Goal: Use online tool/utility: Utilize a website feature to perform a specific function

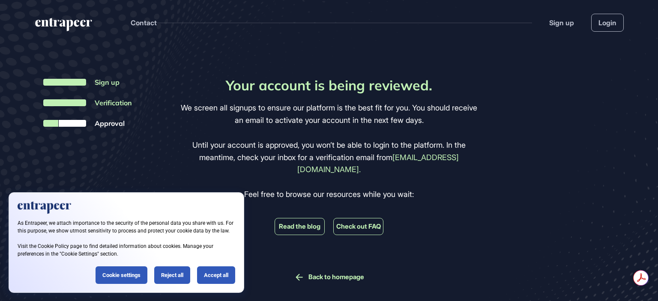
scroll to position [301, 658]
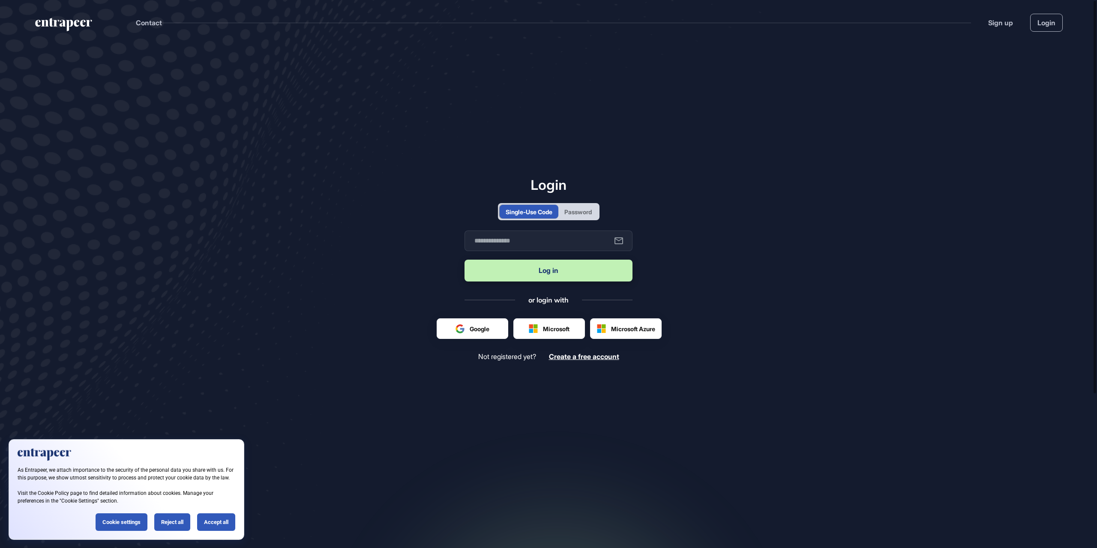
scroll to position [0, 0]
click at [545, 237] on input "text" at bounding box center [548, 240] width 168 height 21
type input "**********"
click at [539, 269] on button "Log in" at bounding box center [548, 271] width 168 height 22
click at [482, 338] on iframe at bounding box center [476, 328] width 79 height 19
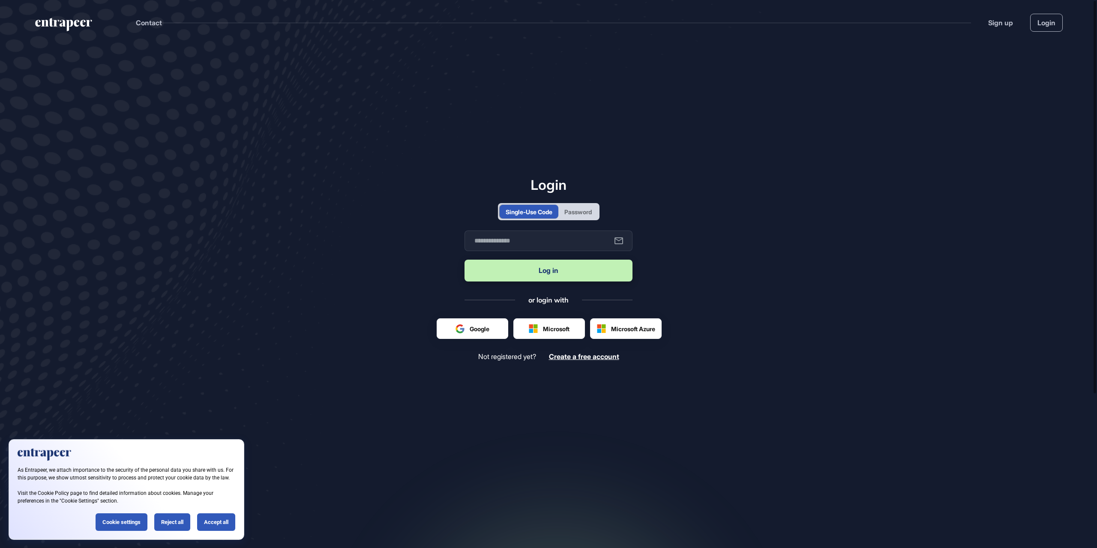
click at [657, 258] on main "Login Single-Use Code Password Business email Log in or login with Google Micro…" at bounding box center [548, 306] width 1097 height 522
click at [1044, 11] on header "Contact Sign up Login" at bounding box center [548, 21] width 1097 height 42
click at [1044, 17] on link "Login" at bounding box center [1046, 23] width 33 height 18
click at [222, 518] on div "Accept all" at bounding box center [216, 522] width 38 height 18
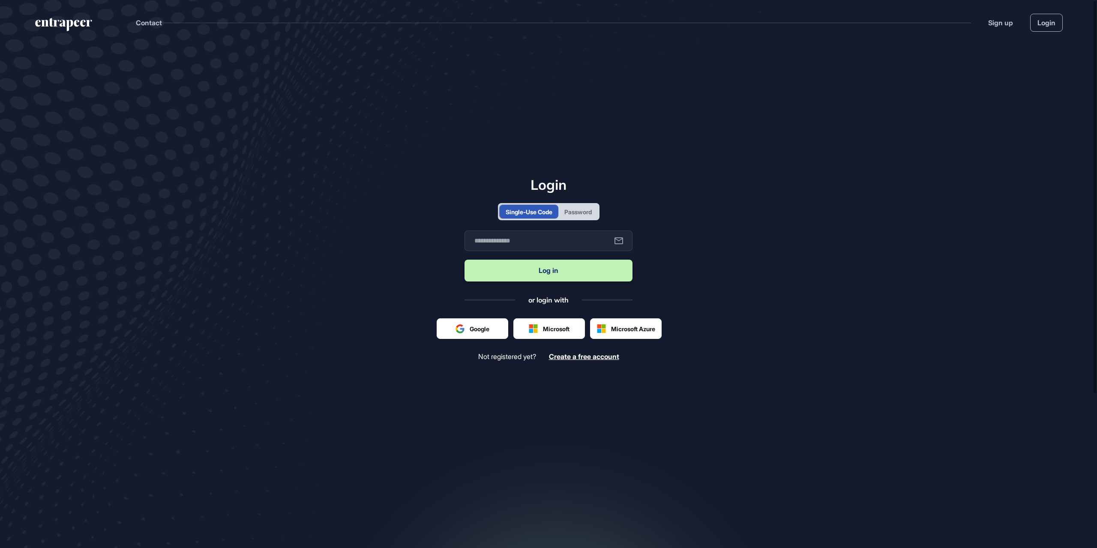
click at [582, 215] on div "Password" at bounding box center [577, 211] width 27 height 9
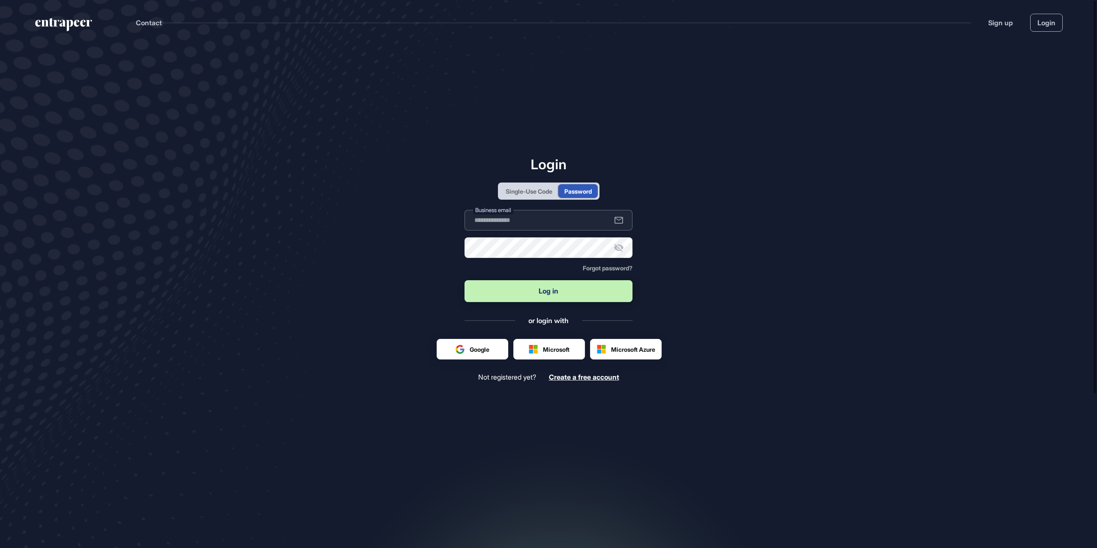
click at [544, 220] on input "text" at bounding box center [548, 220] width 168 height 21
type input "**********"
click at [464, 280] on button "Log in" at bounding box center [548, 291] width 168 height 22
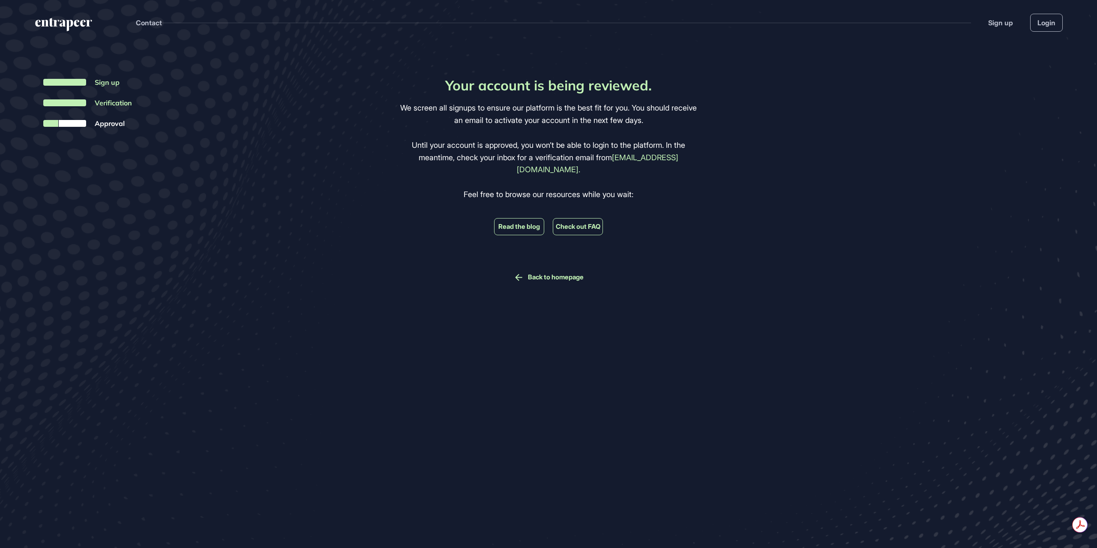
scroll to position [548, 1097]
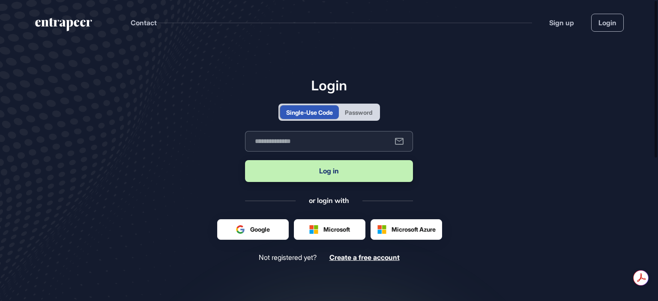
click at [286, 138] on input "text" at bounding box center [329, 141] width 168 height 21
click at [322, 141] on input "text" at bounding box center [329, 141] width 168 height 21
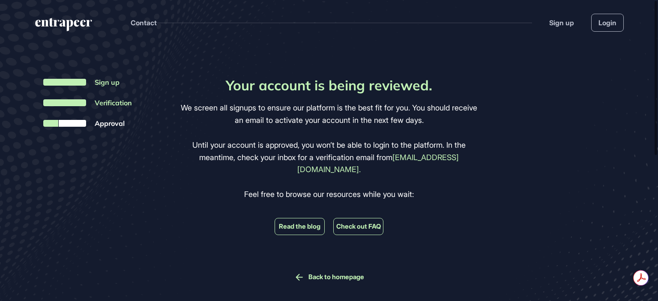
click at [334, 272] on div "Back to homepage" at bounding box center [329, 277] width 70 height 11
click at [332, 273] on link "Back to homepage" at bounding box center [336, 277] width 56 height 8
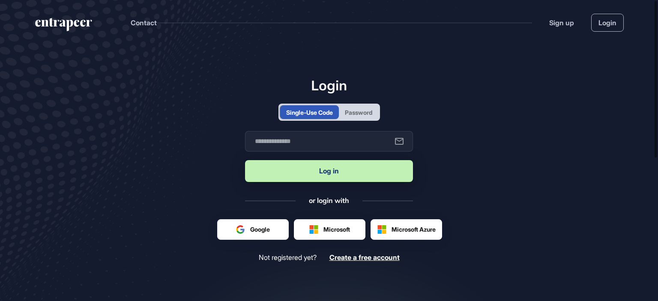
click at [347, 173] on button "Log in" at bounding box center [329, 171] width 168 height 22
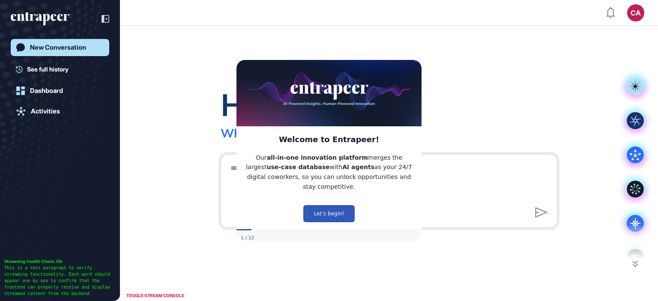
click at [414, 64] on img at bounding box center [328, 90] width 185 height 71
click at [417, 62] on icon "Close Preview" at bounding box center [416, 60] width 3 height 3
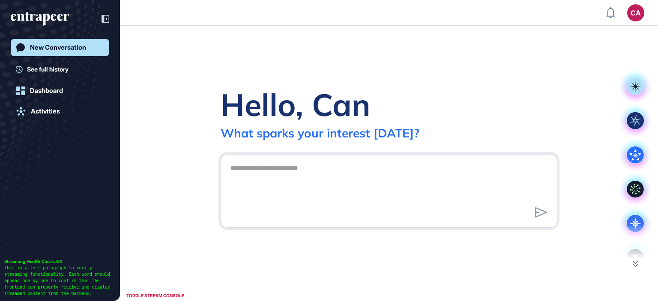
scroll to position [301, 658]
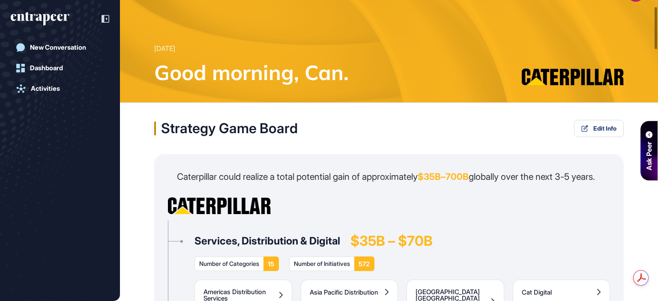
scroll to position [214, 0]
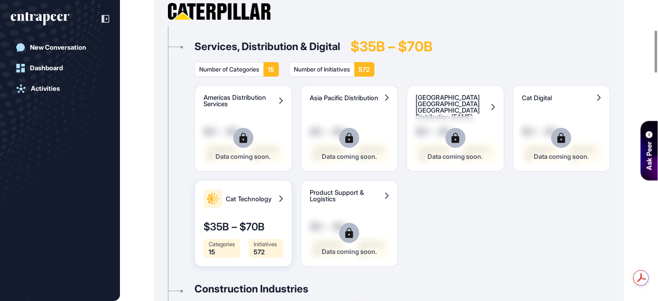
click at [242, 202] on span "Cat Technology" at bounding box center [251, 199] width 50 height 6
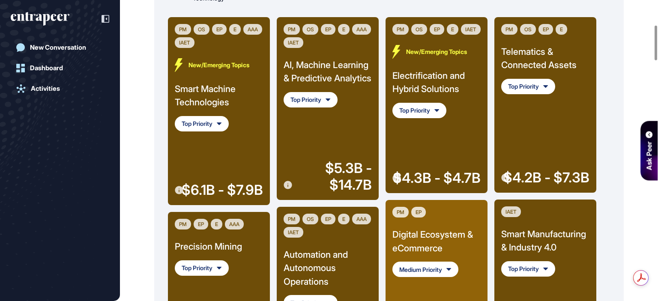
scroll to position [343, 0]
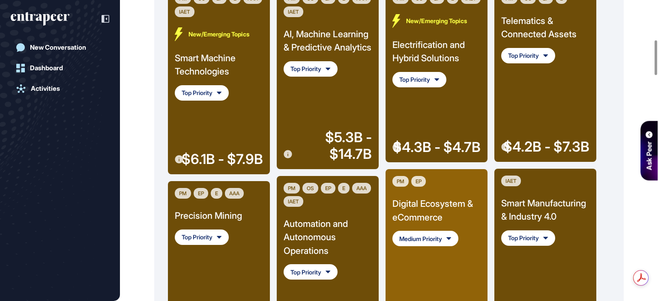
click at [199, 58] on div "Smart Machine Technologies" at bounding box center [219, 64] width 88 height 27
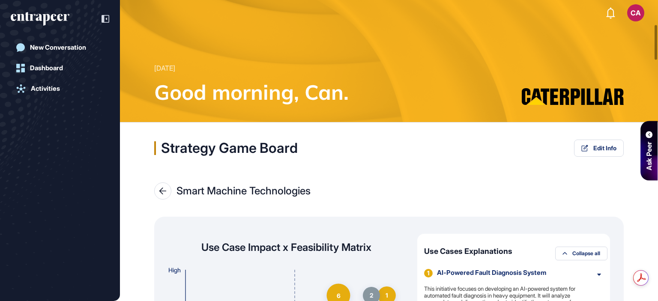
scroll to position [214, 0]
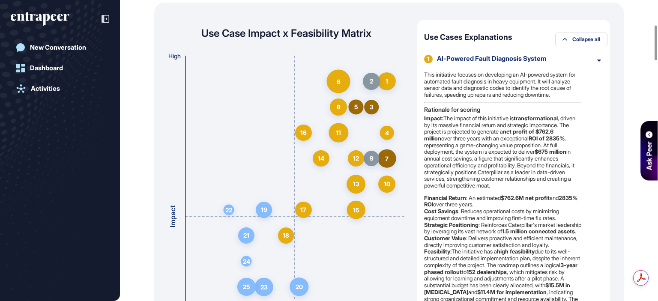
click at [526, 60] on div "AI-Powered Fault Diagnosis System" at bounding box center [513, 59] width 153 height 8
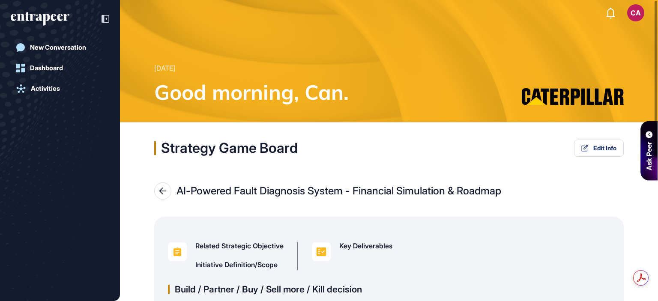
type input "**"
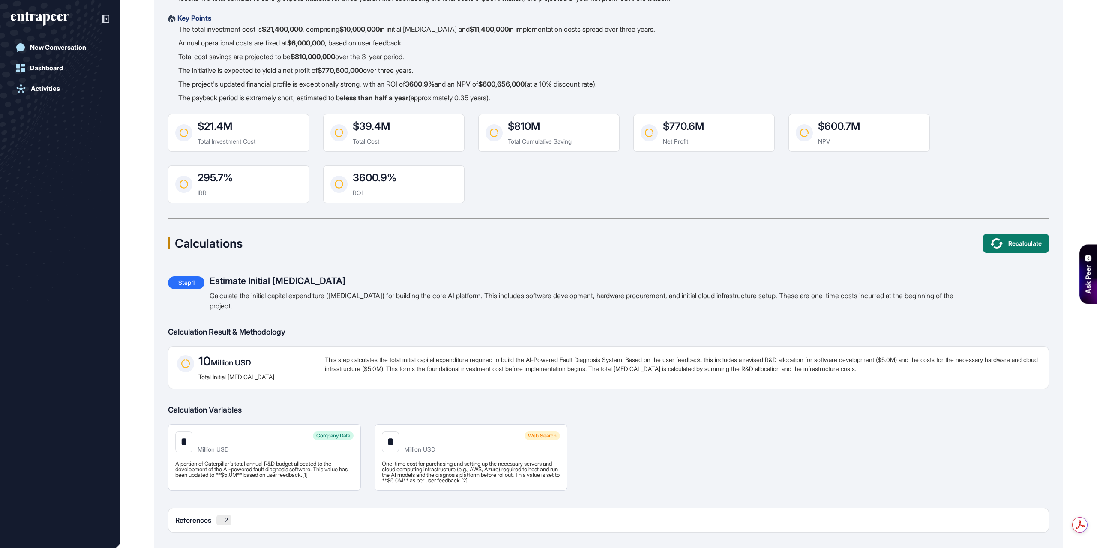
scroll to position [455, 2]
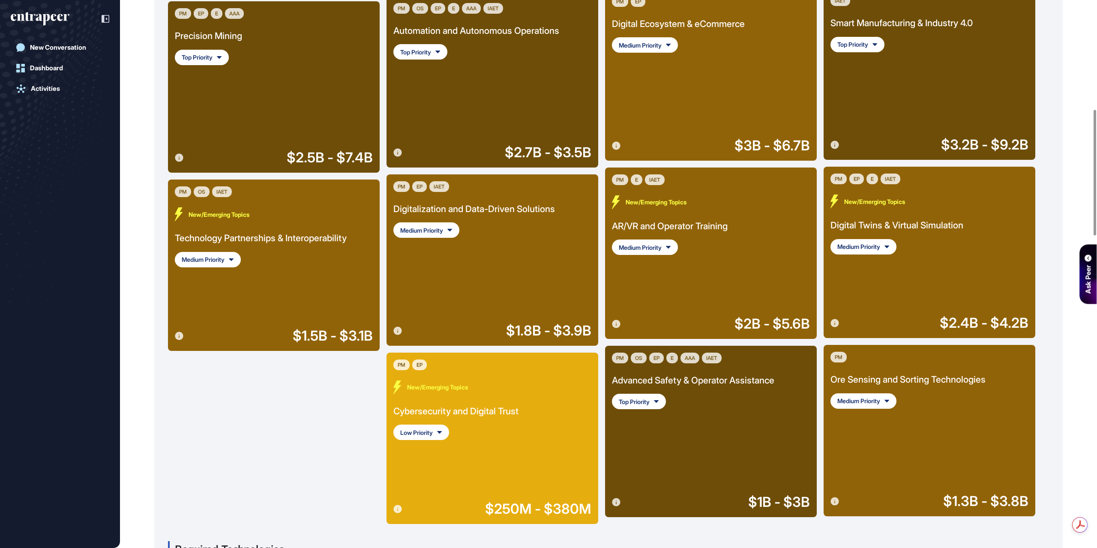
scroll to position [643, 0]
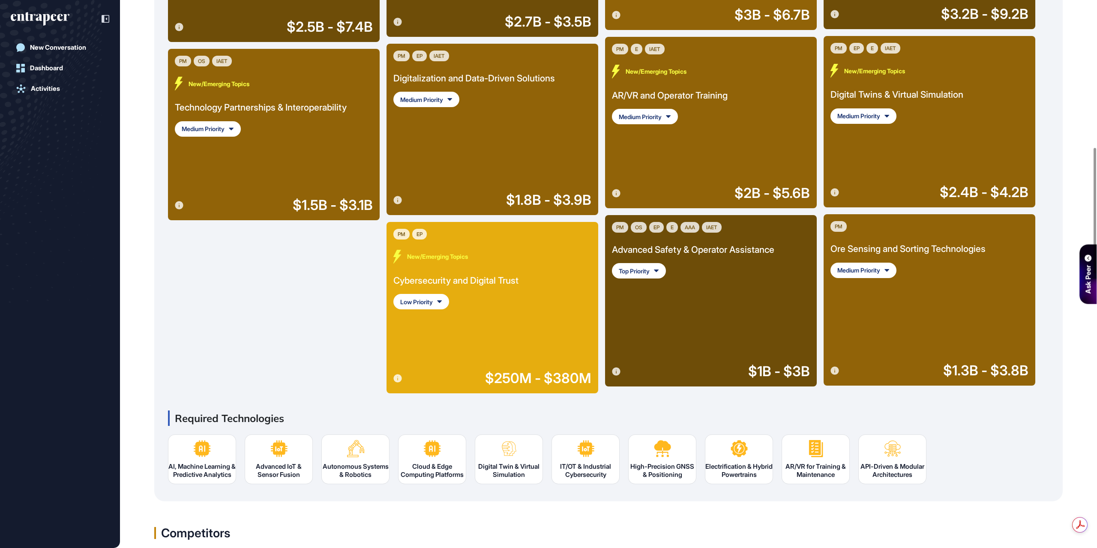
click at [658, 254] on div "Advanced Safety & Operator Assistance" at bounding box center [693, 250] width 162 height 14
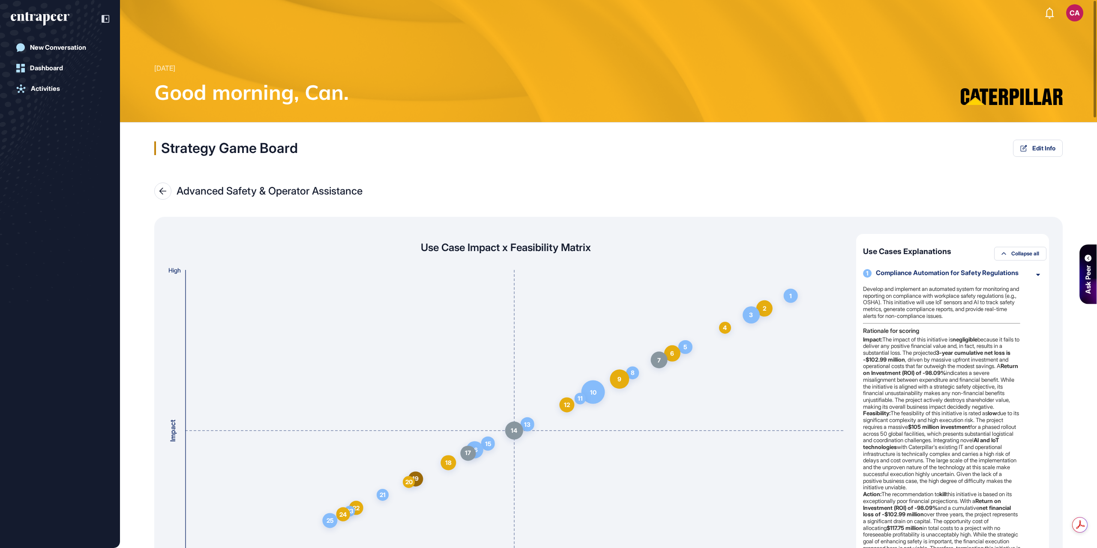
click at [160, 191] on icon at bounding box center [162, 191] width 7 height 7
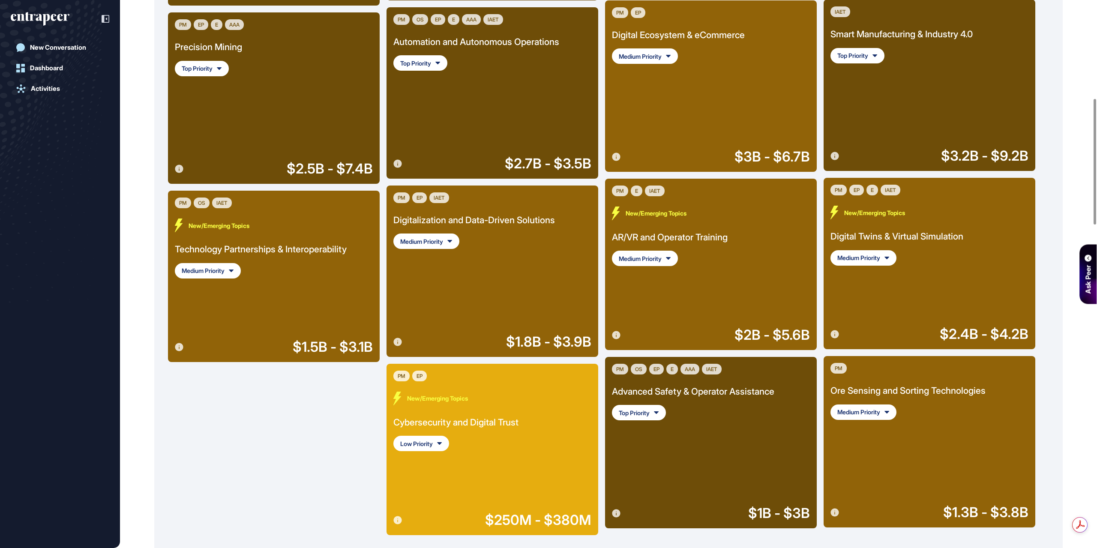
scroll to position [514, 0]
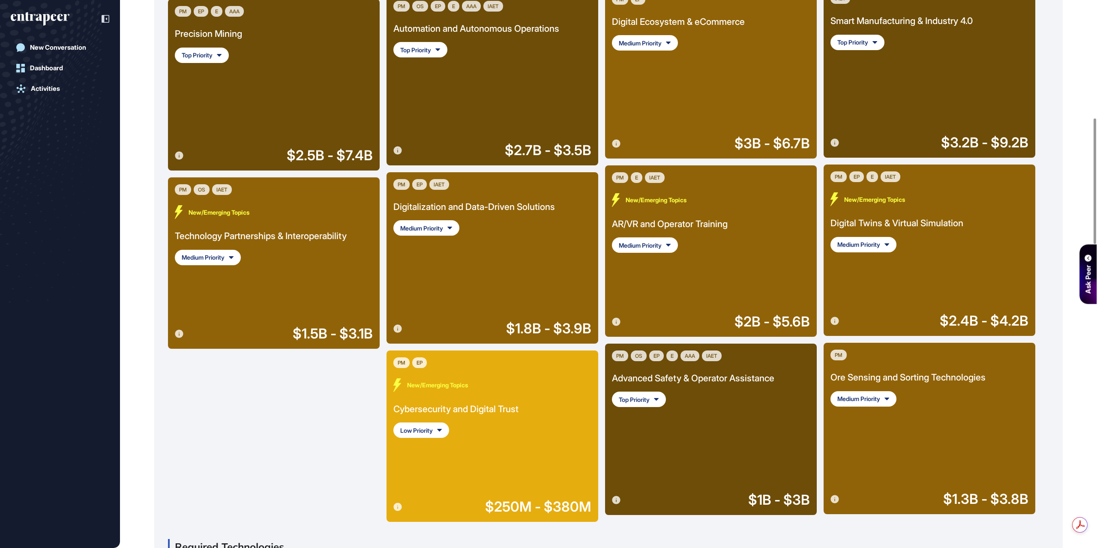
click at [658, 301] on div "Ore Sensing and Sorting Technologies" at bounding box center [907, 378] width 155 height 14
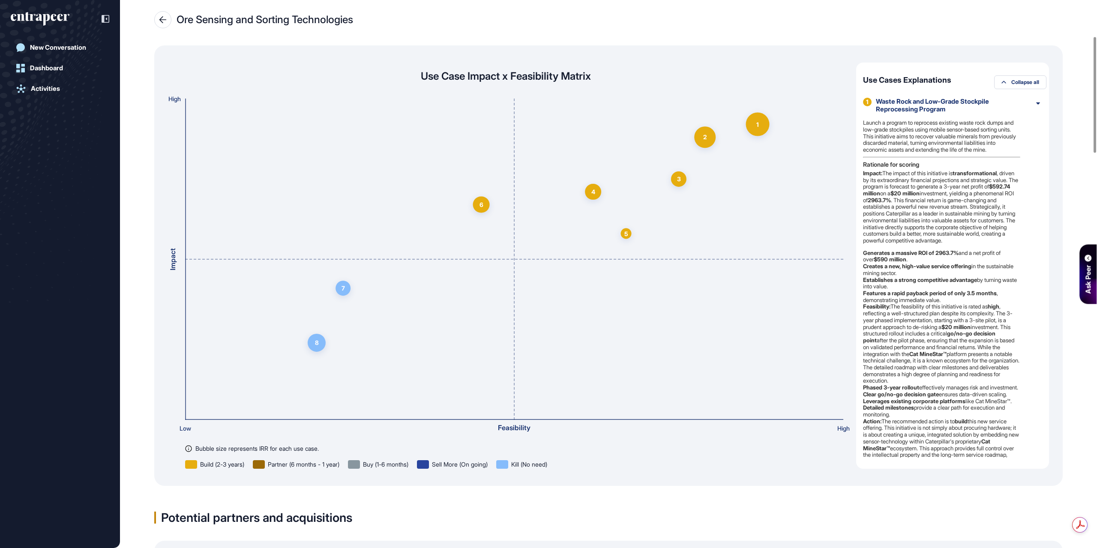
click at [166, 19] on icon at bounding box center [163, 19] width 8 height 7
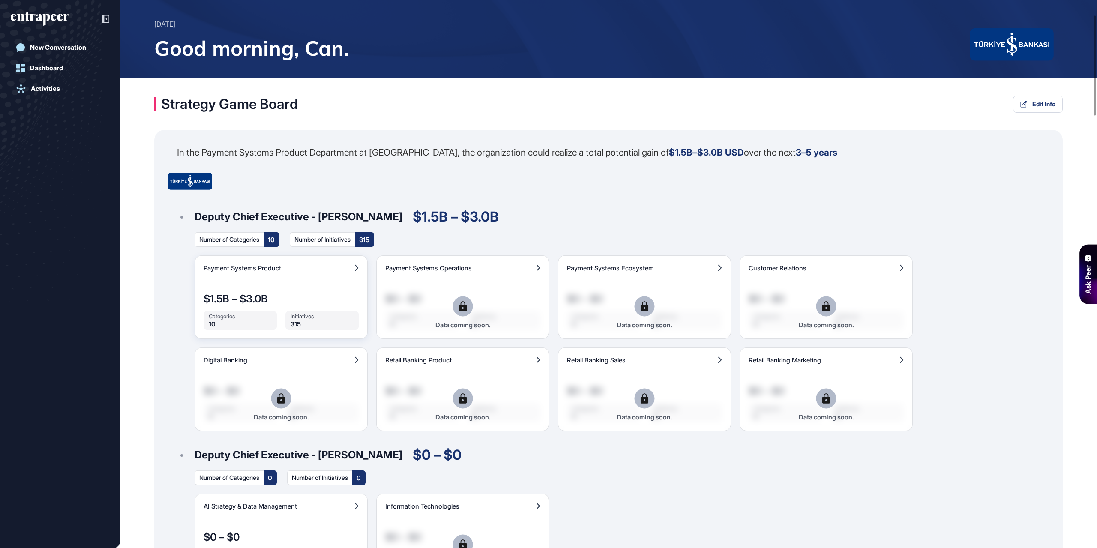
scroll to position [171, 0]
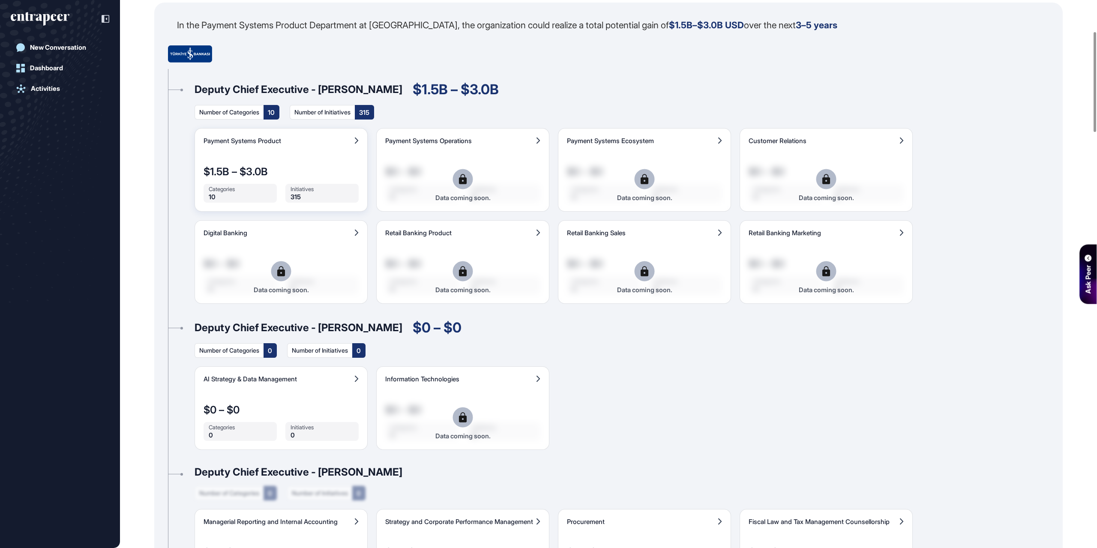
click at [302, 147] on div "Payment Systems Product $1.5B – $3.0B Categories 10 Initiatives 315 Data coming…" at bounding box center [280, 170] width 173 height 84
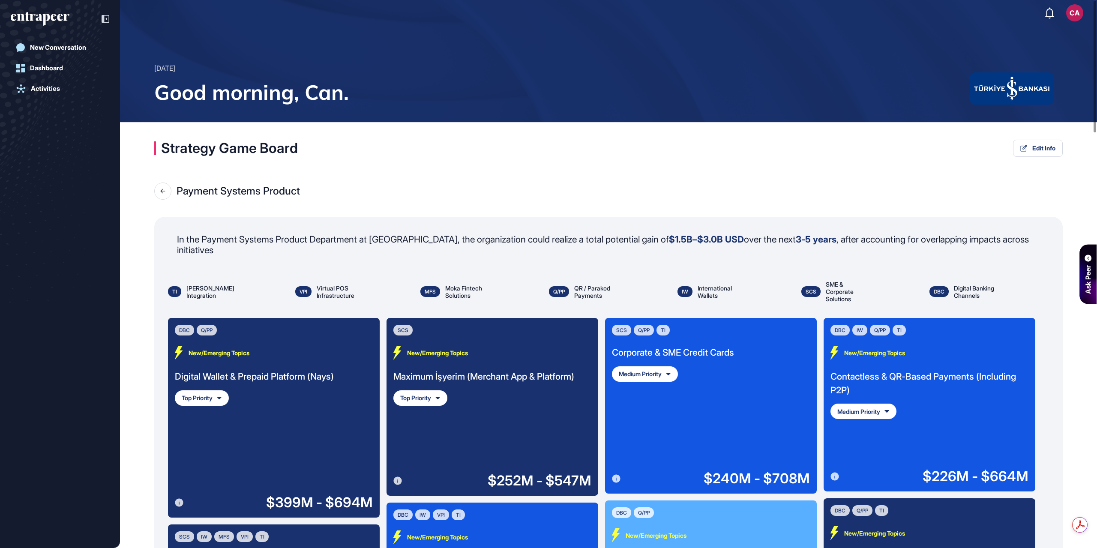
click at [298, 370] on div "Digital Wallet & Prepaid Platform (Nays)" at bounding box center [254, 377] width 159 height 14
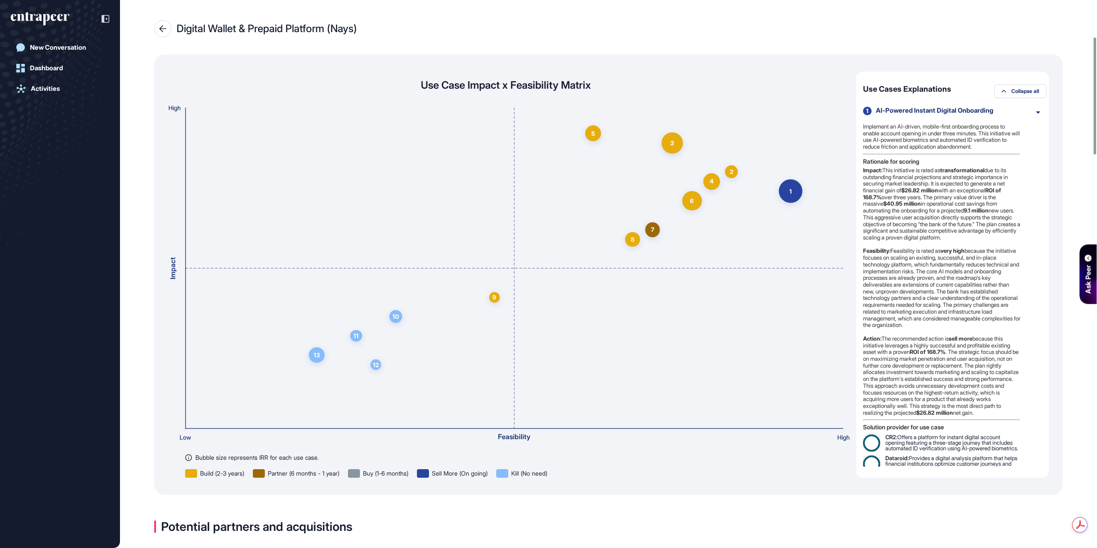
scroll to position [171, 0]
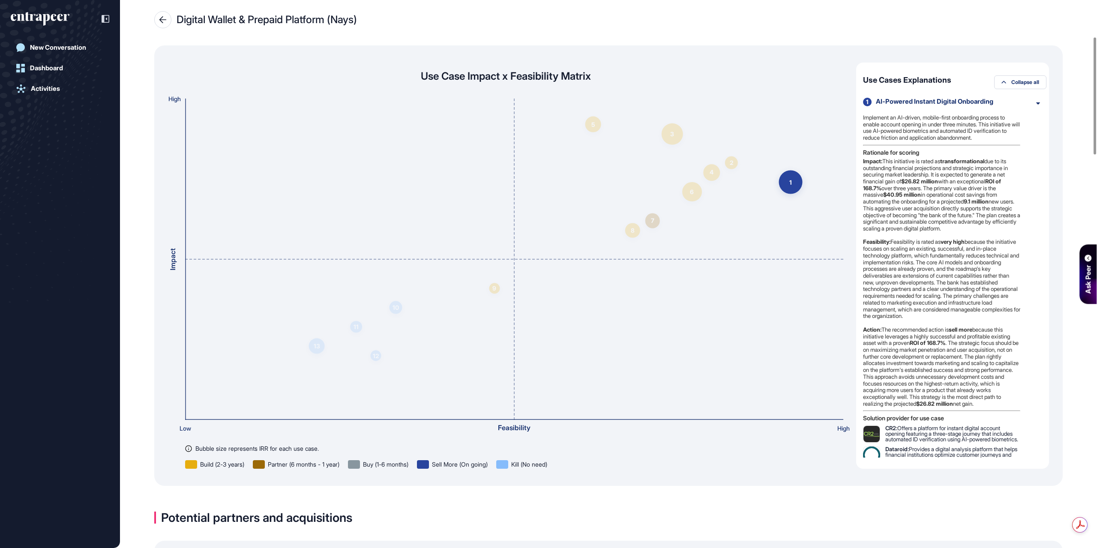
click at [922, 104] on div "AI-Powered Instant Digital Onboarding" at bounding box center [952, 102] width 153 height 8
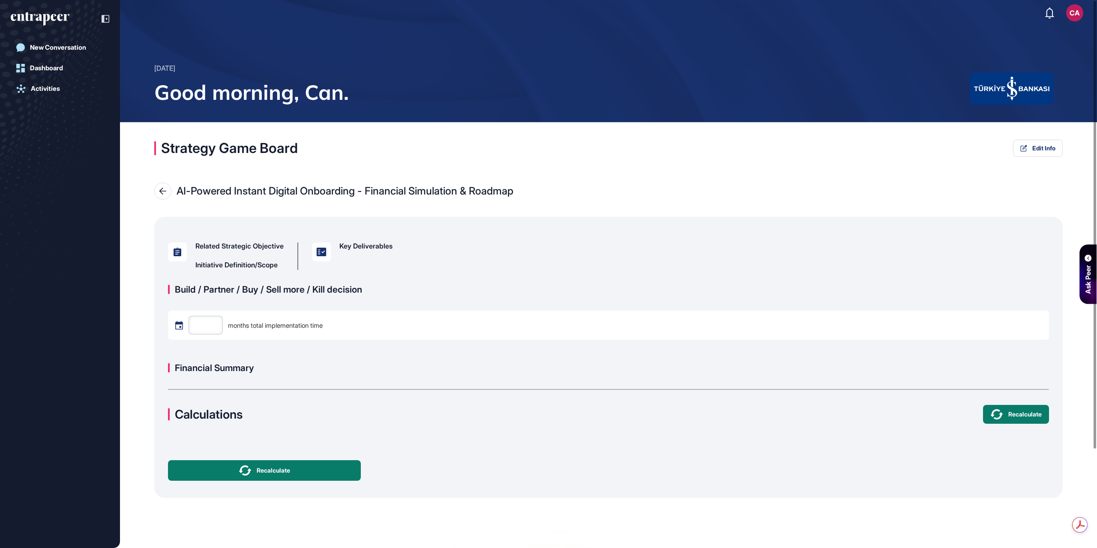
type input "**"
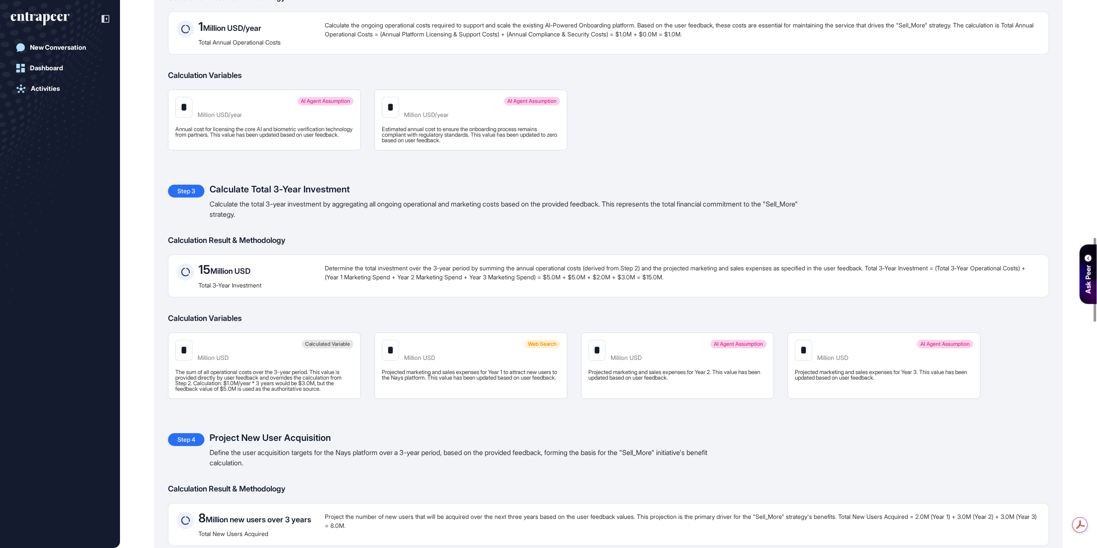
scroll to position [1542, 0]
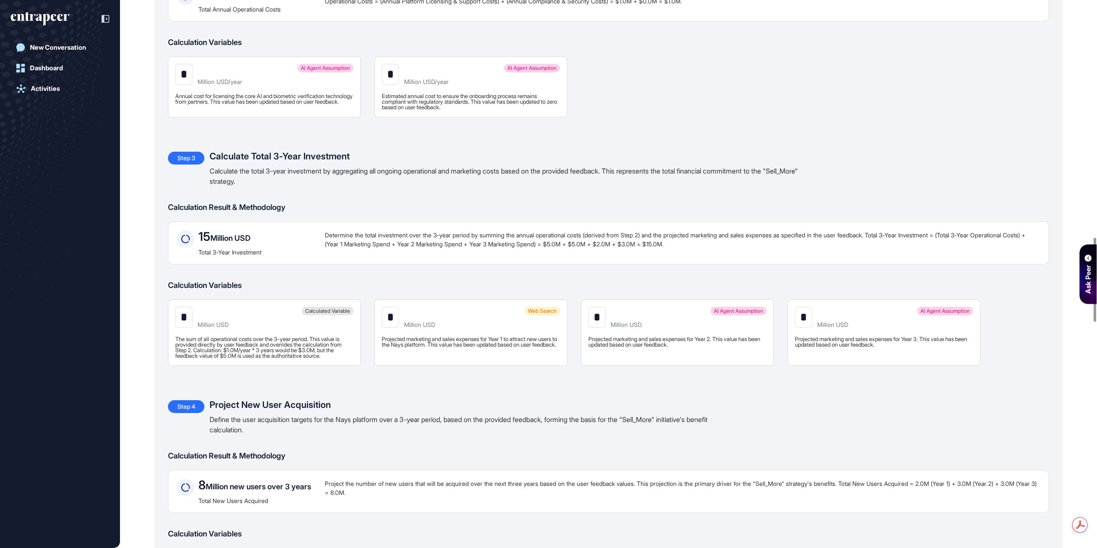
drag, startPoint x: 606, startPoint y: 301, endPoint x: 633, endPoint y: 299, distance: 27.0
click at [633, 307] on div "* Million USD" at bounding box center [677, 317] width 178 height 21
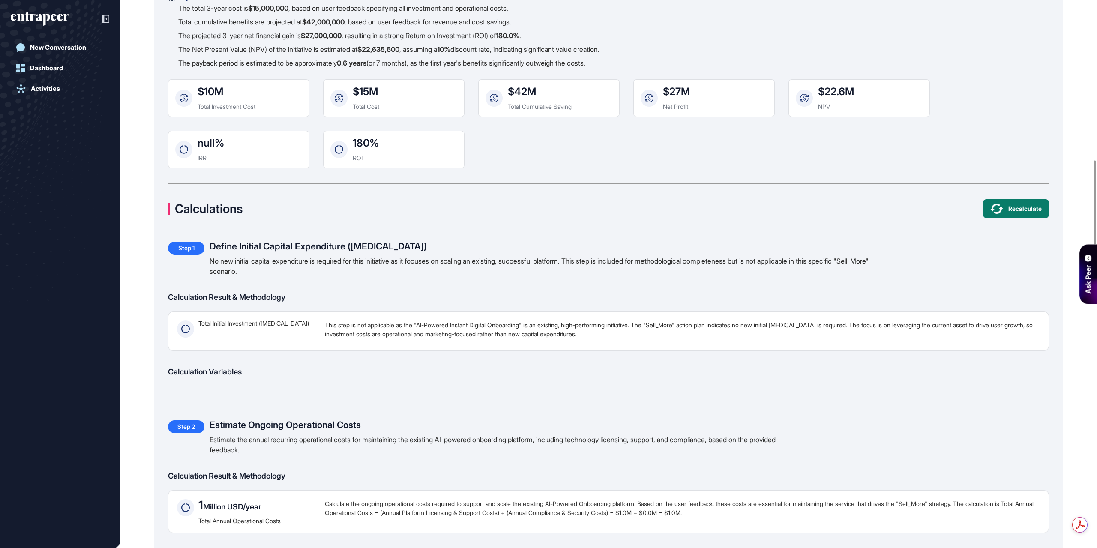
scroll to position [1028, 0]
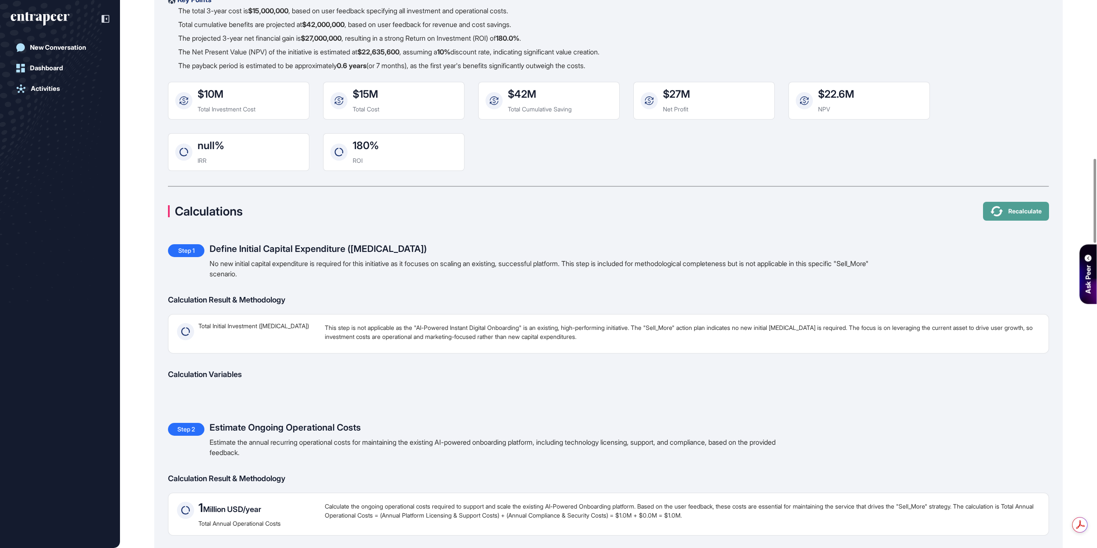
type input "*"
click at [1011, 214] on span "Recalculate" at bounding box center [1024, 211] width 33 height 6
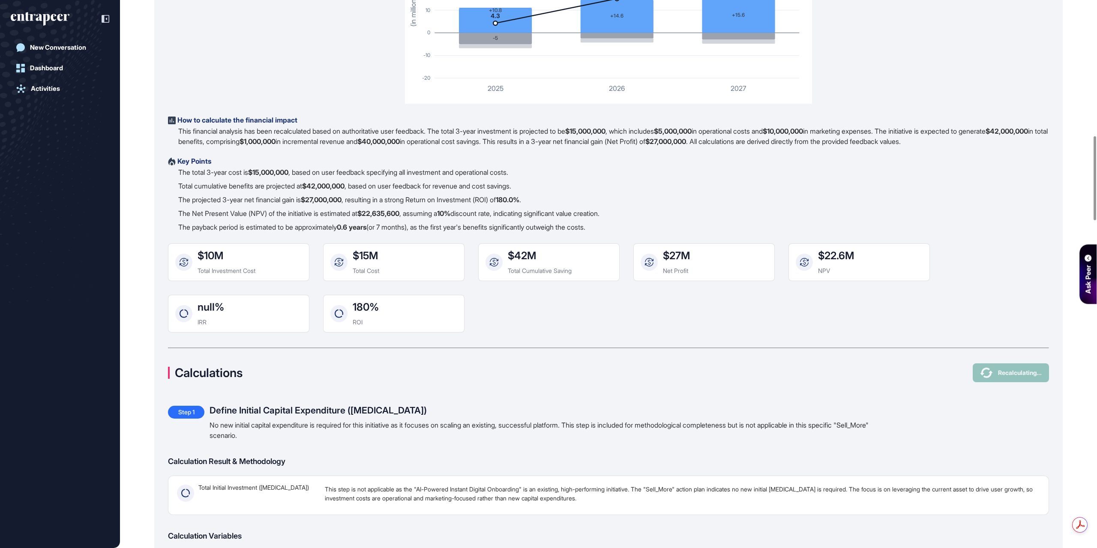
scroll to position [857, 0]
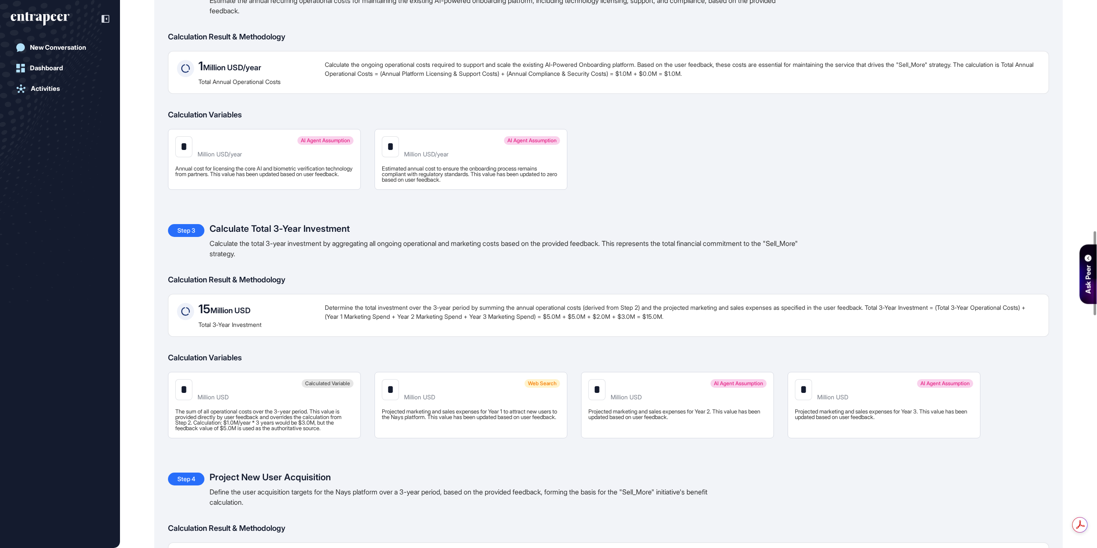
scroll to position [1499, 0]
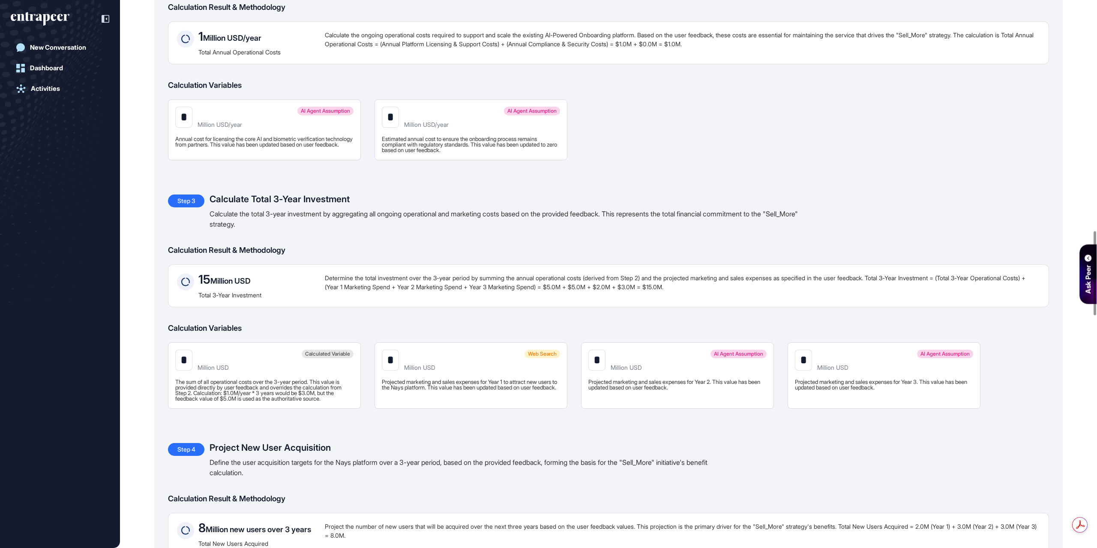
drag, startPoint x: 609, startPoint y: 345, endPoint x: 583, endPoint y: 349, distance: 26.1
click at [583, 349] on div "AI Agent Assumption * Million USD Projected marketing and sales expenses for Ye…" at bounding box center [677, 375] width 193 height 66
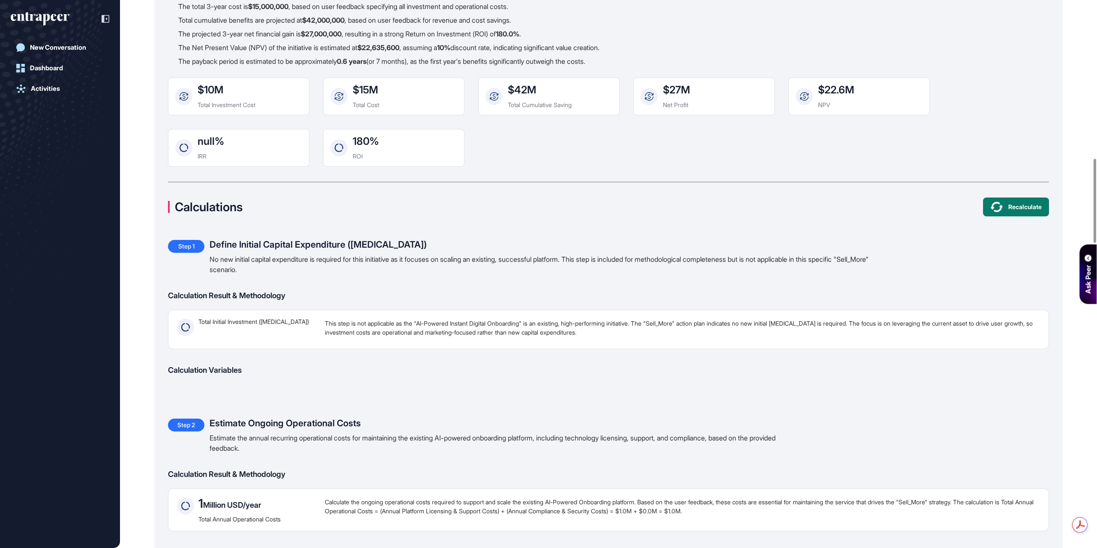
scroll to position [1028, 0]
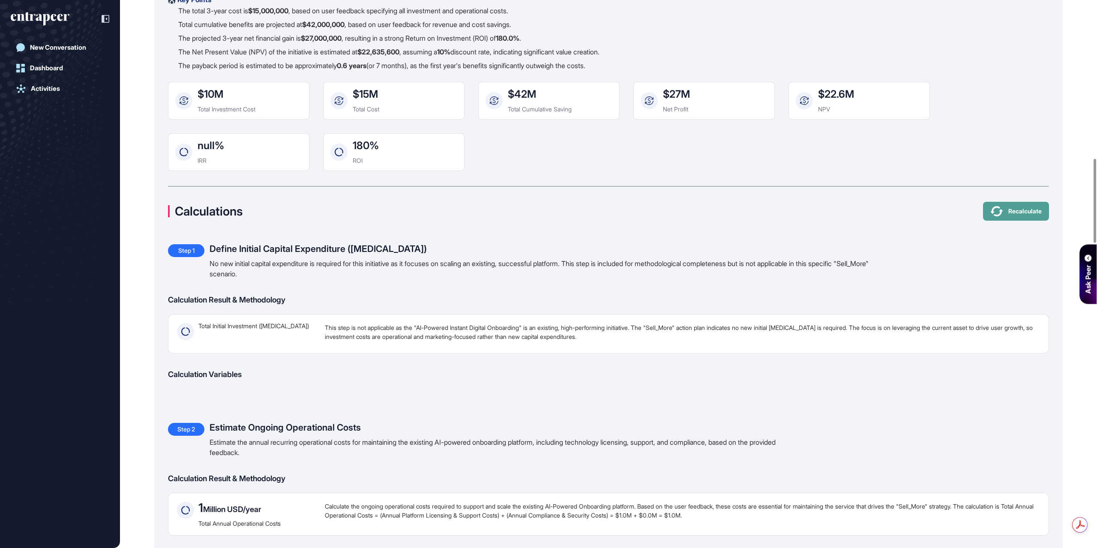
type input "*"
click at [991, 216] on icon at bounding box center [996, 211] width 12 height 10
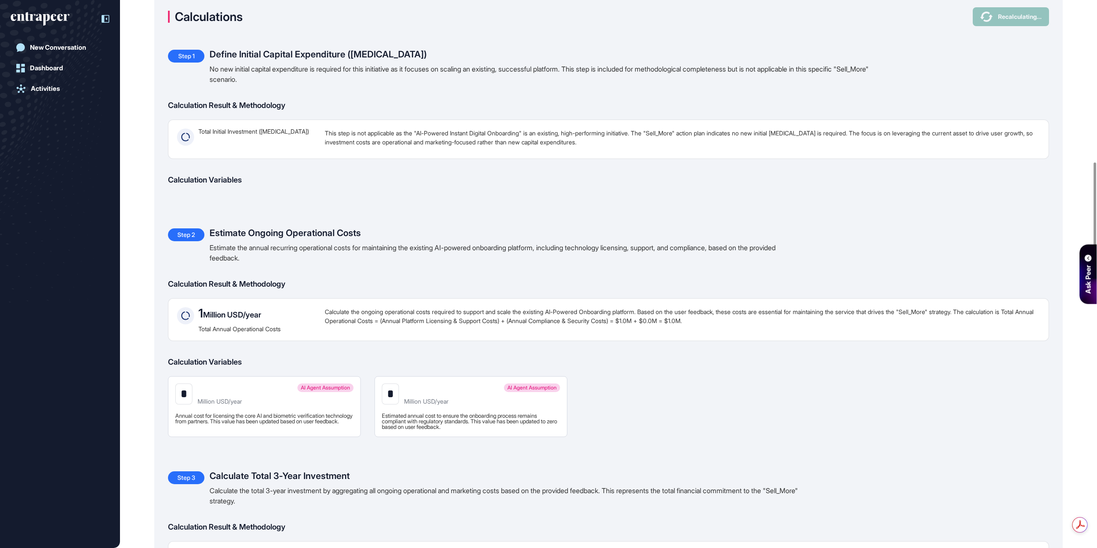
scroll to position [1242, 0]
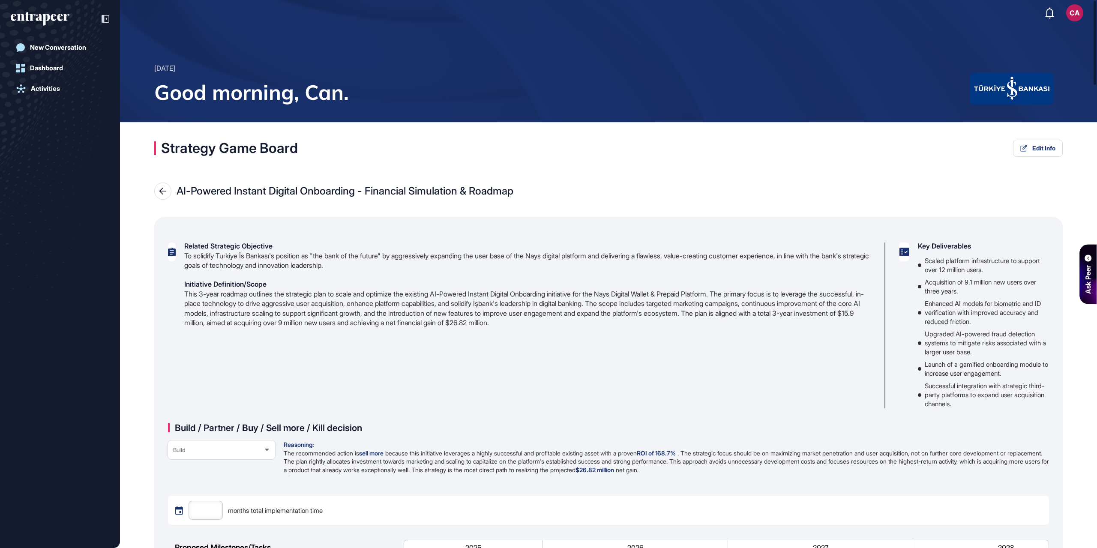
type input "**"
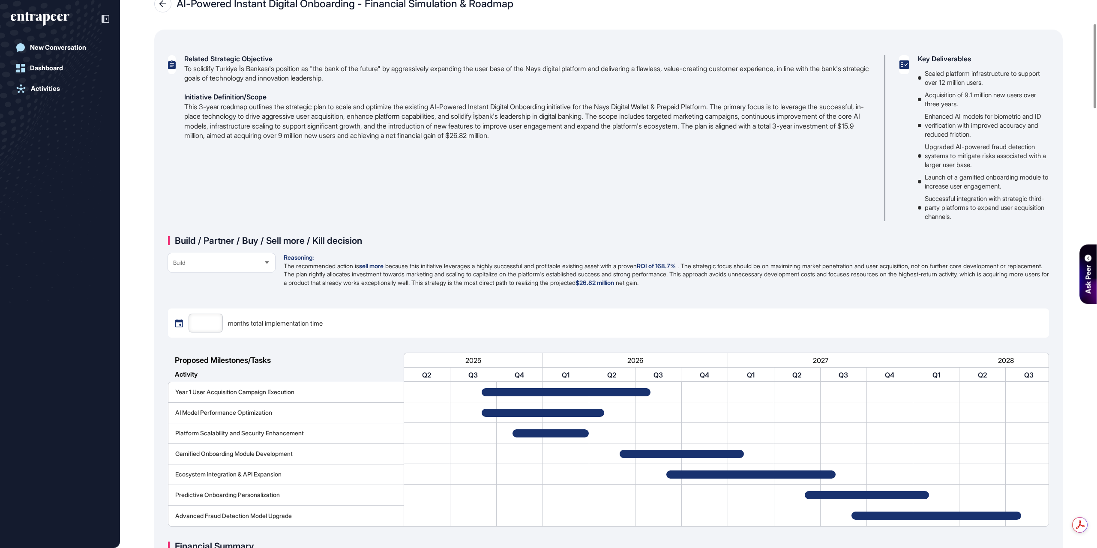
scroll to position [43, 0]
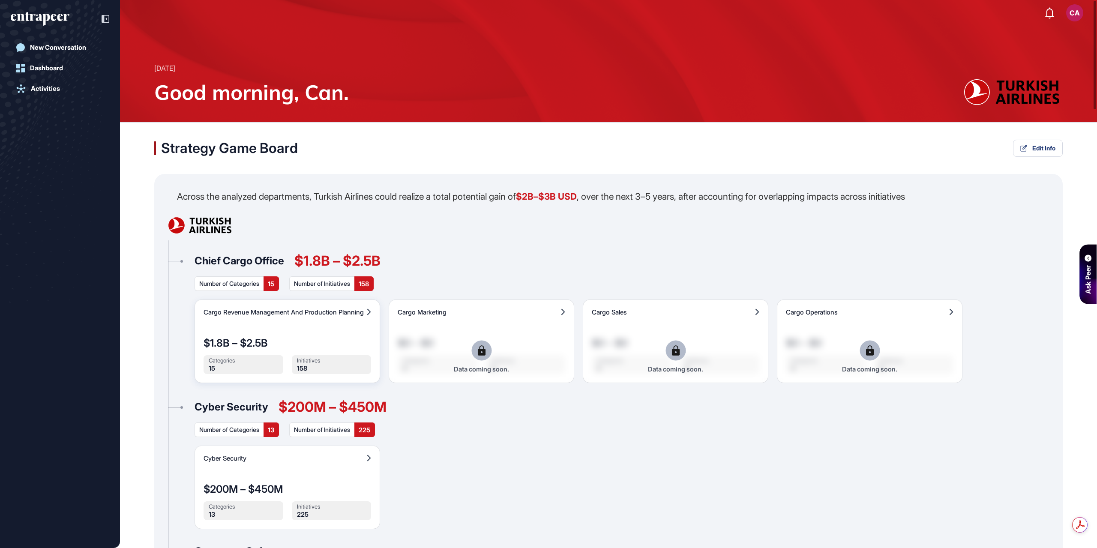
click at [260, 338] on span "$1.8B – $2.5B" at bounding box center [235, 343] width 64 height 12
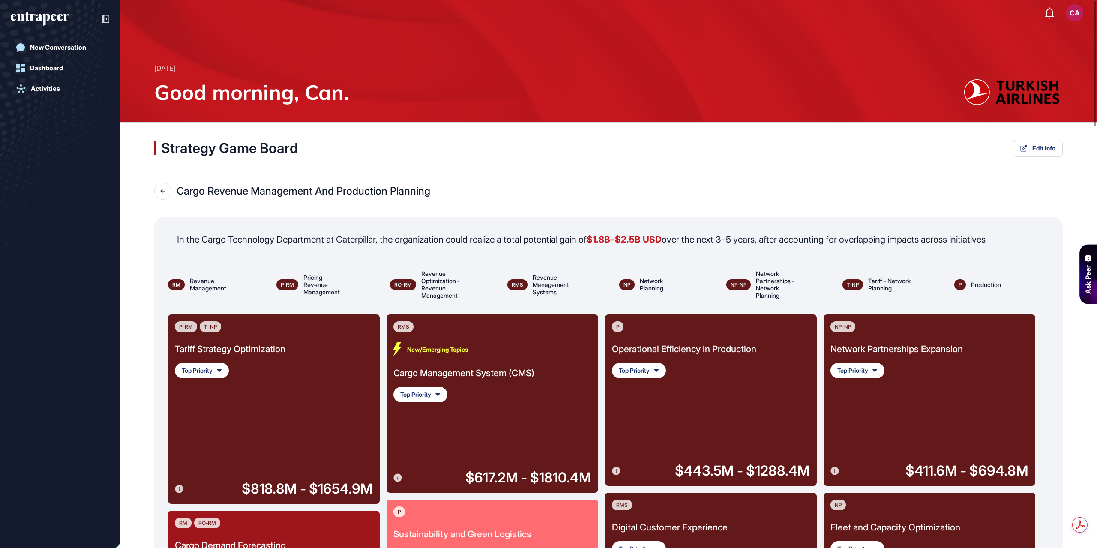
click at [874, 350] on div "Network Partnerships Expansion" at bounding box center [896, 349] width 132 height 14
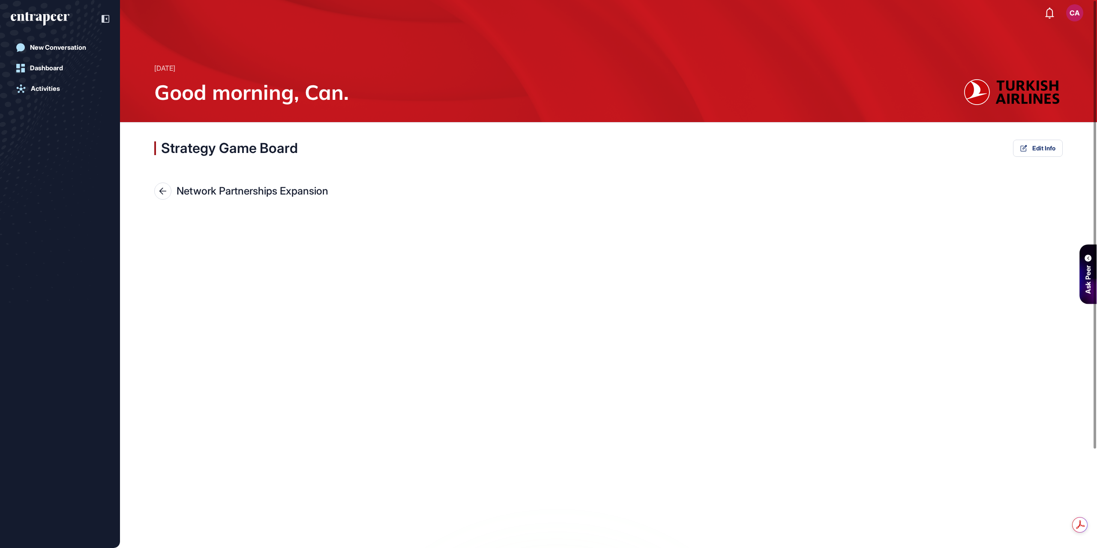
click at [166, 186] on div at bounding box center [162, 191] width 17 height 17
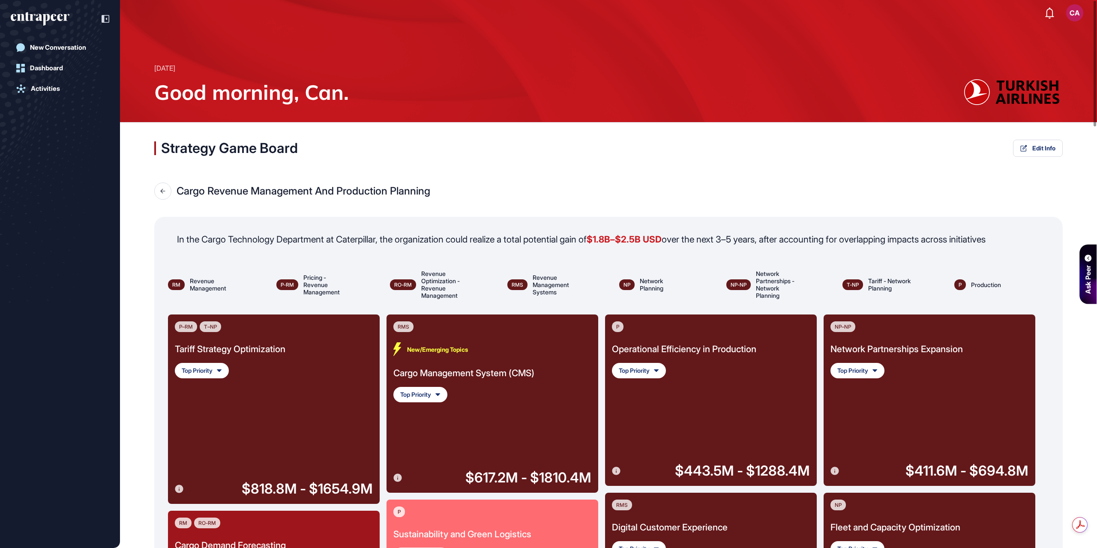
click at [450, 375] on div "Cargo Management System (CMS)" at bounding box center [463, 373] width 141 height 14
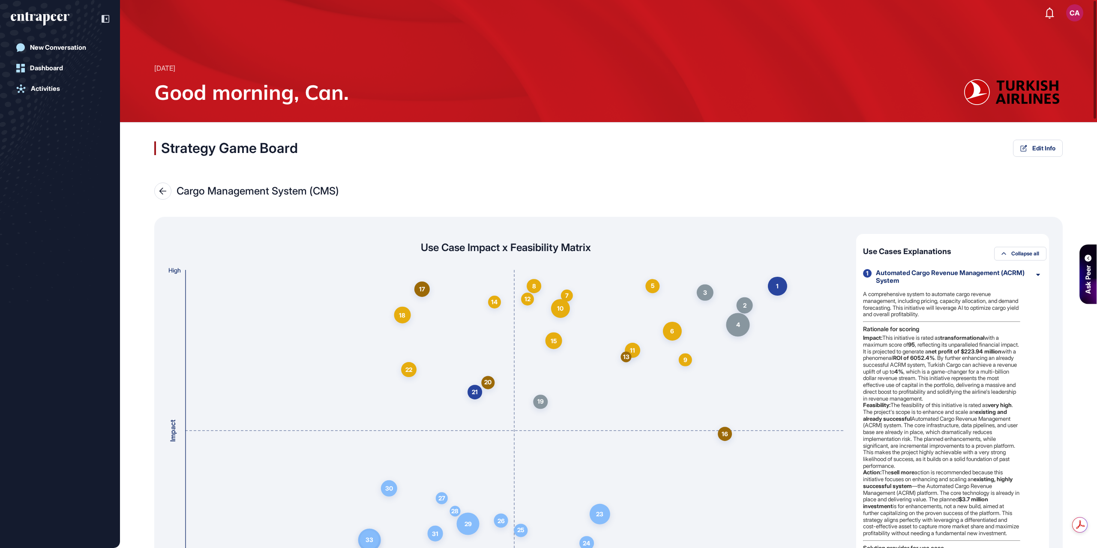
click at [156, 188] on div at bounding box center [162, 191] width 17 height 17
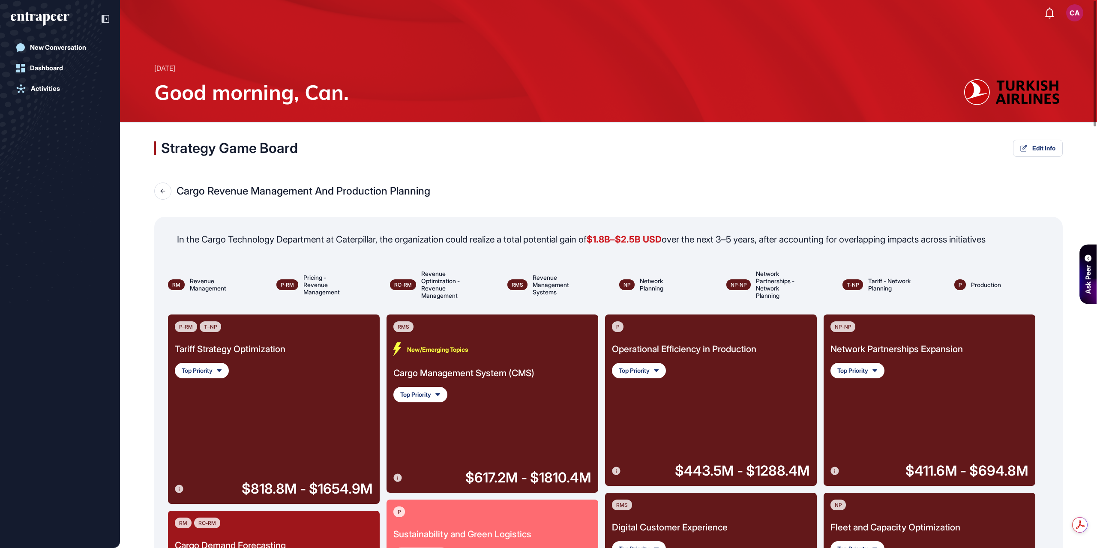
click at [156, 188] on div at bounding box center [162, 191] width 17 height 17
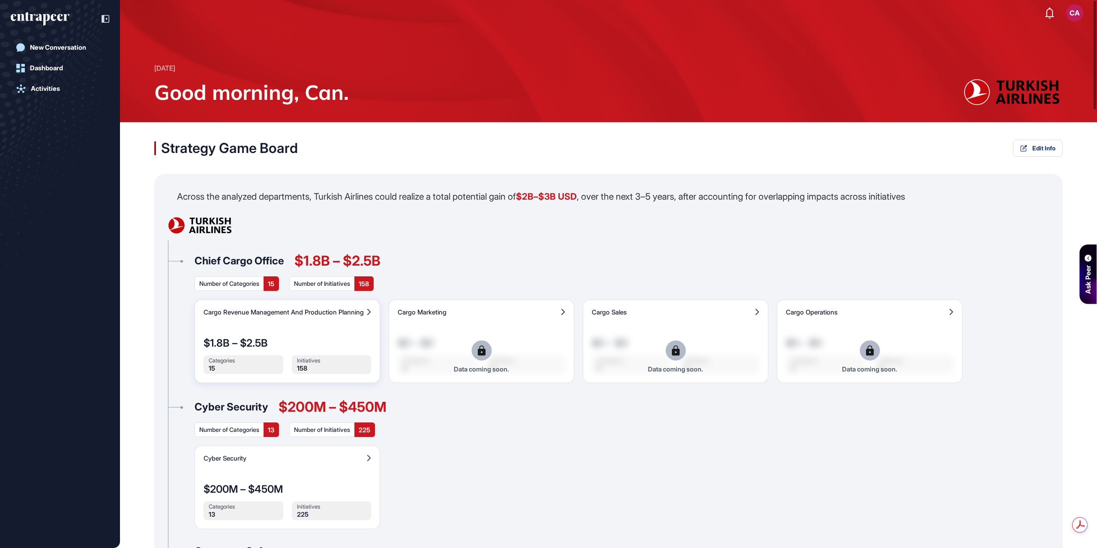
click at [286, 323] on div "Cargo Revenue Management And Production Planning $1.8B – $2.5B Categories 15 In…" at bounding box center [287, 341] width 186 height 84
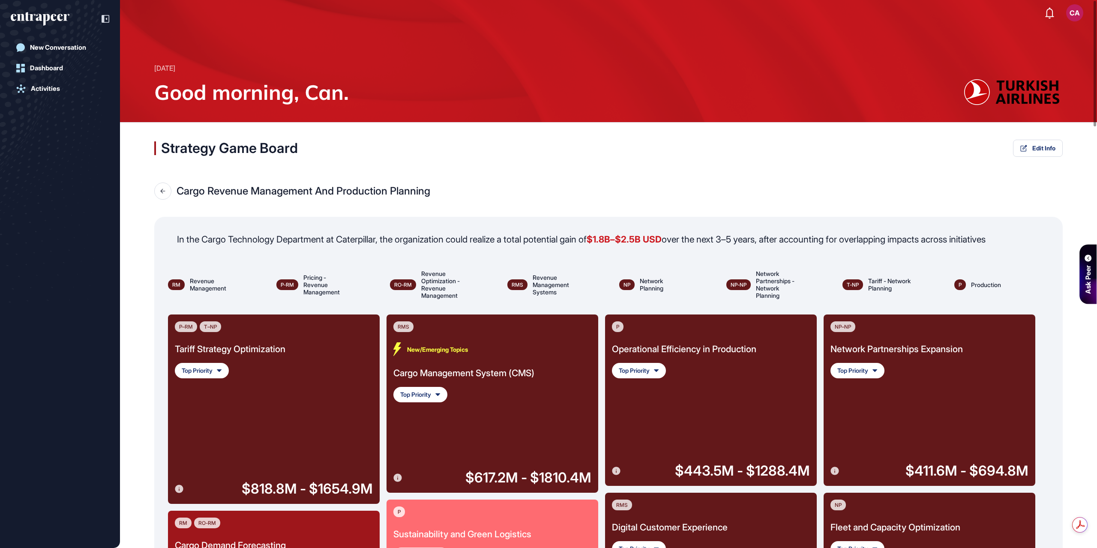
click at [446, 363] on div "RMS New/Emerging Topics Cargo Management System (CMS) Top Priority" at bounding box center [463, 361] width 141 height 81
click at [459, 370] on div "Cargo Management System (CMS)" at bounding box center [463, 373] width 141 height 14
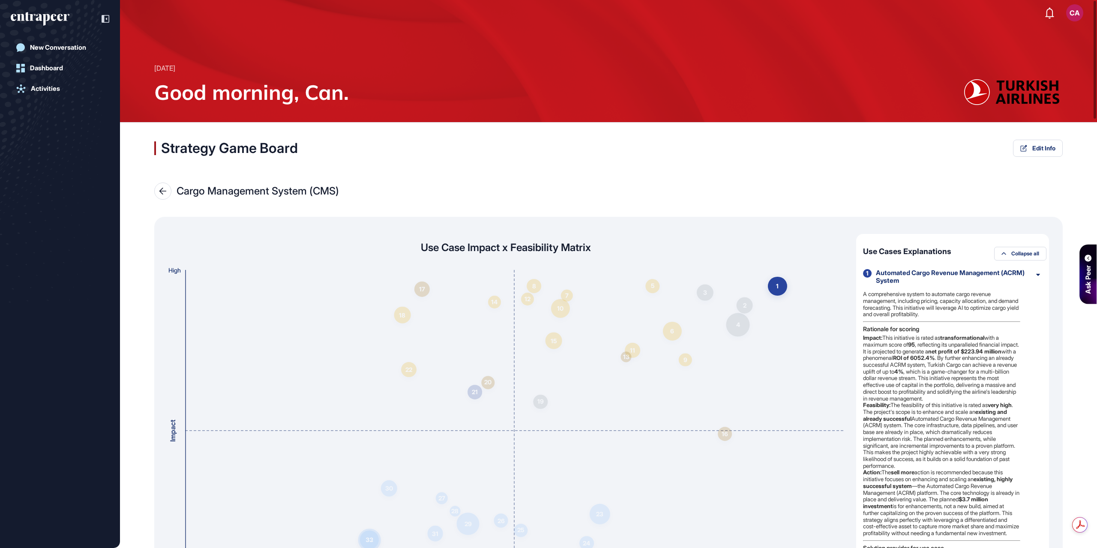
click at [885, 281] on div "Automated Cargo Revenue Management (ACRM) System" at bounding box center [952, 276] width 153 height 15
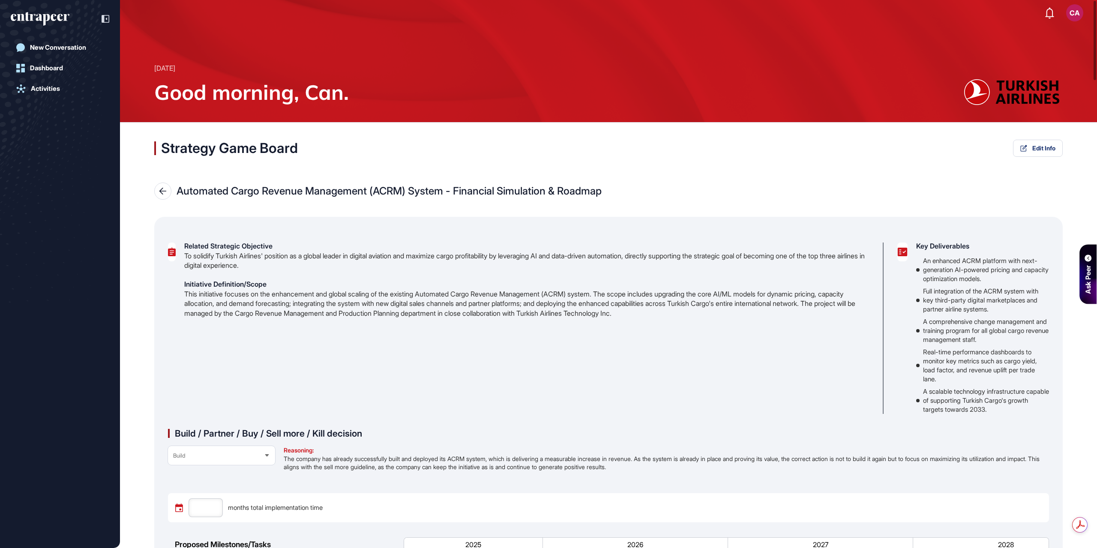
click at [164, 197] on div at bounding box center [162, 191] width 17 height 17
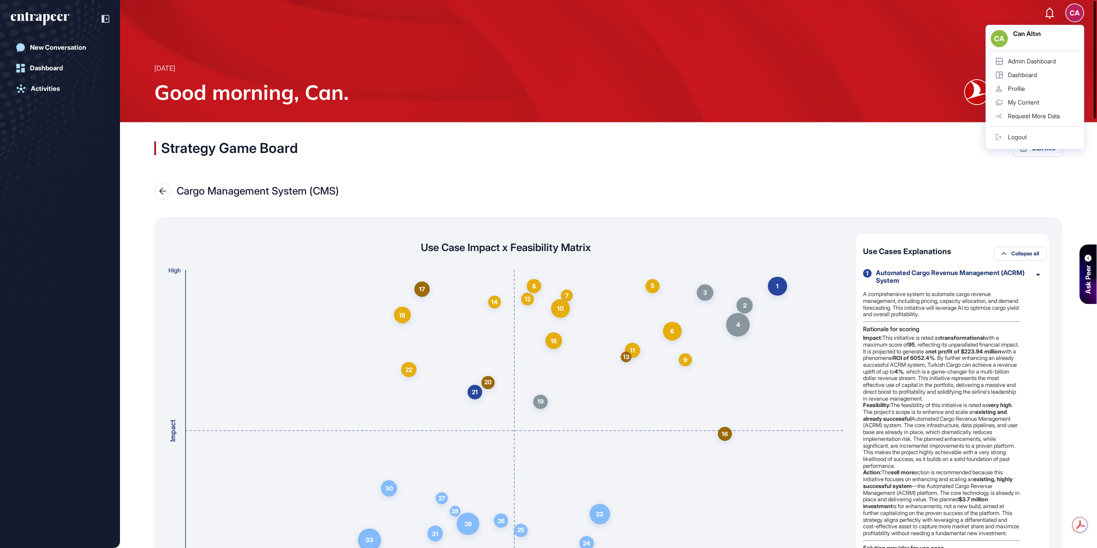
drag, startPoint x: 1094, startPoint y: 48, endPoint x: 1068, endPoint y: -52, distance: 103.7
click at [1068, 0] on html "CA CA Can Altın Admin Dashboard Dashboard Profile My Content Request More Data …" at bounding box center [548, 274] width 1097 height 548
click at [161, 191] on icon at bounding box center [163, 191] width 8 height 7
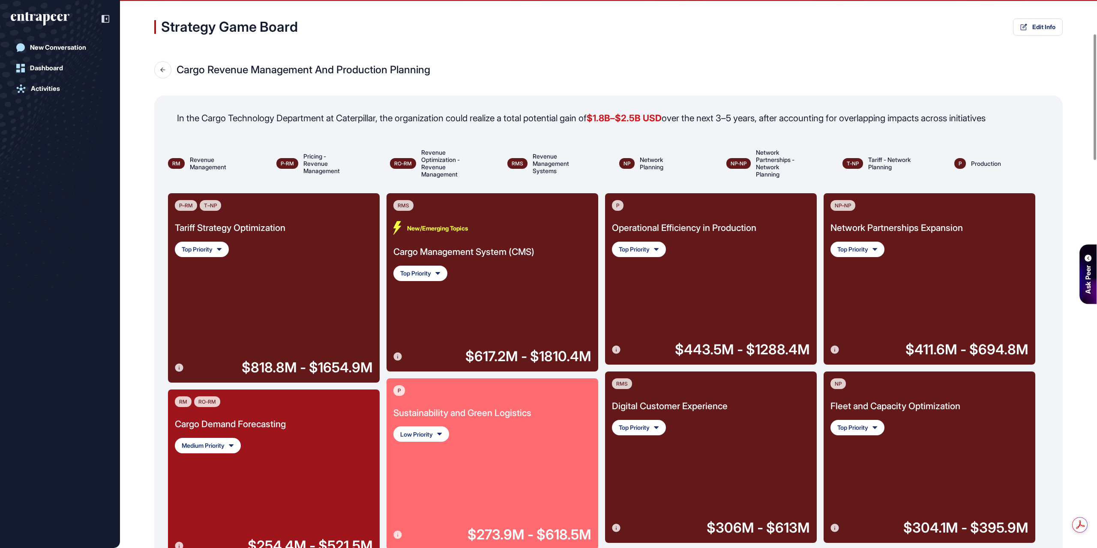
scroll to position [171, 0]
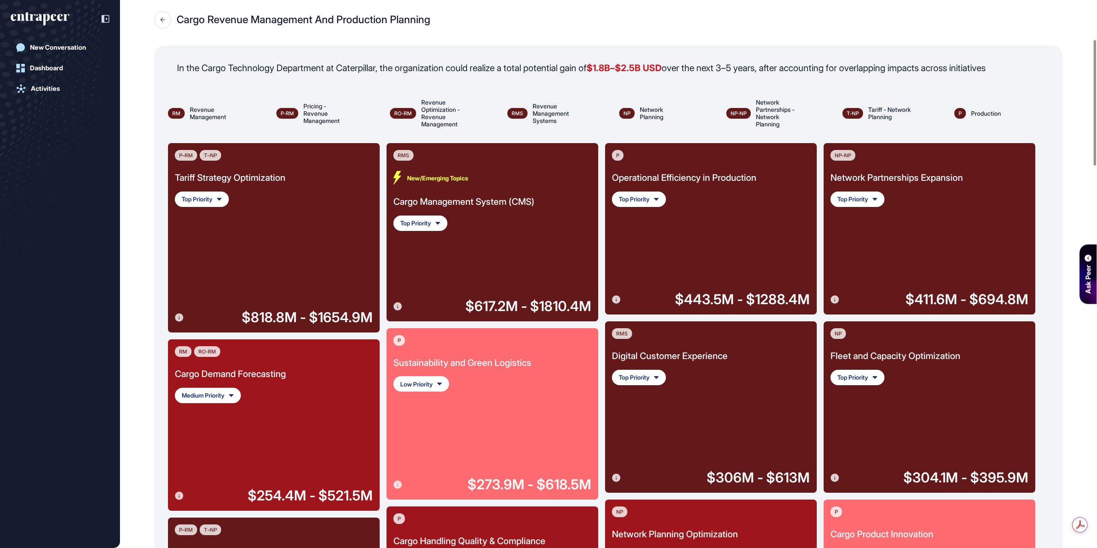
click at [263, 181] on div "Tariff Strategy Optimization" at bounding box center [230, 178] width 111 height 14
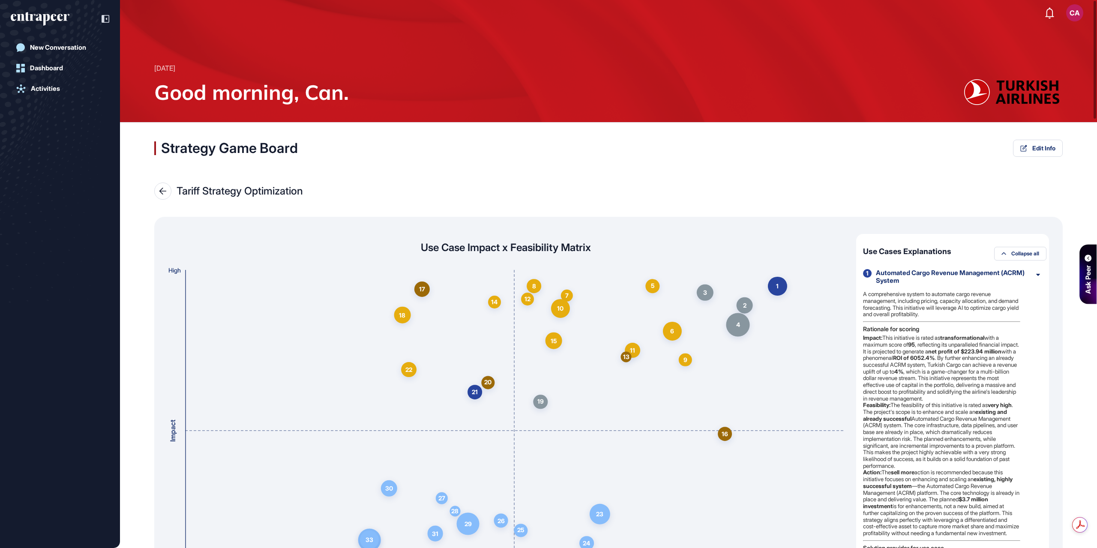
click at [165, 192] on icon at bounding box center [163, 191] width 8 height 7
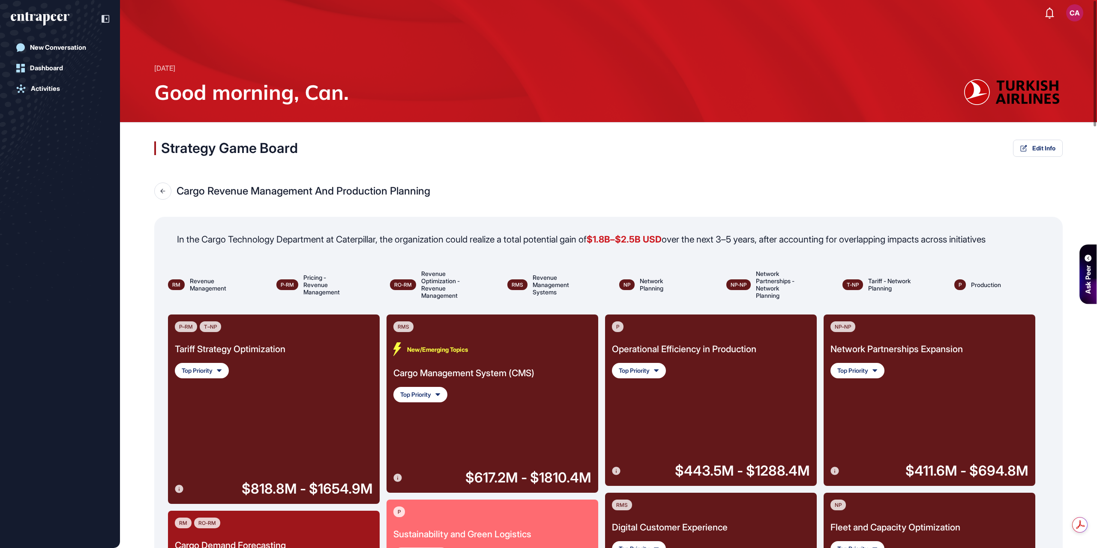
click at [163, 189] on icon at bounding box center [162, 190] width 5 height 5
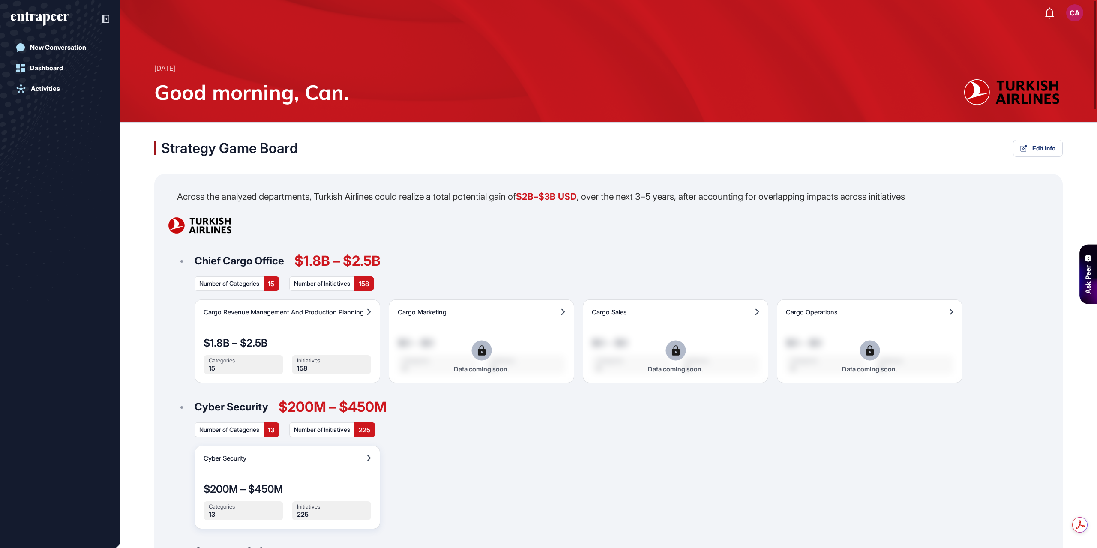
click at [266, 460] on span "Cyber Security" at bounding box center [283, 458] width 160 height 6
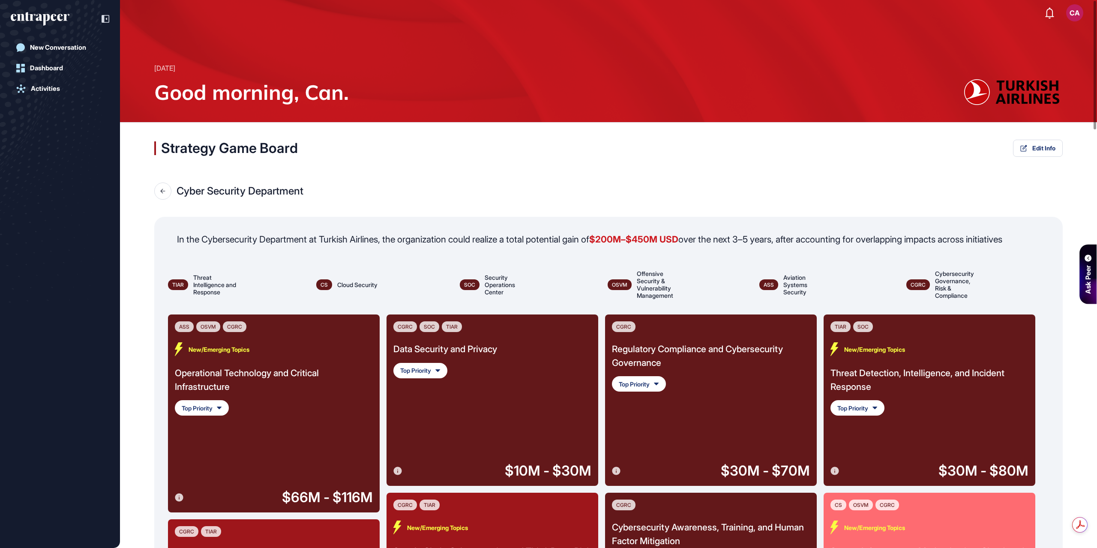
click at [286, 380] on div "Operational Technology and Critical Infrastructure" at bounding box center [274, 379] width 198 height 27
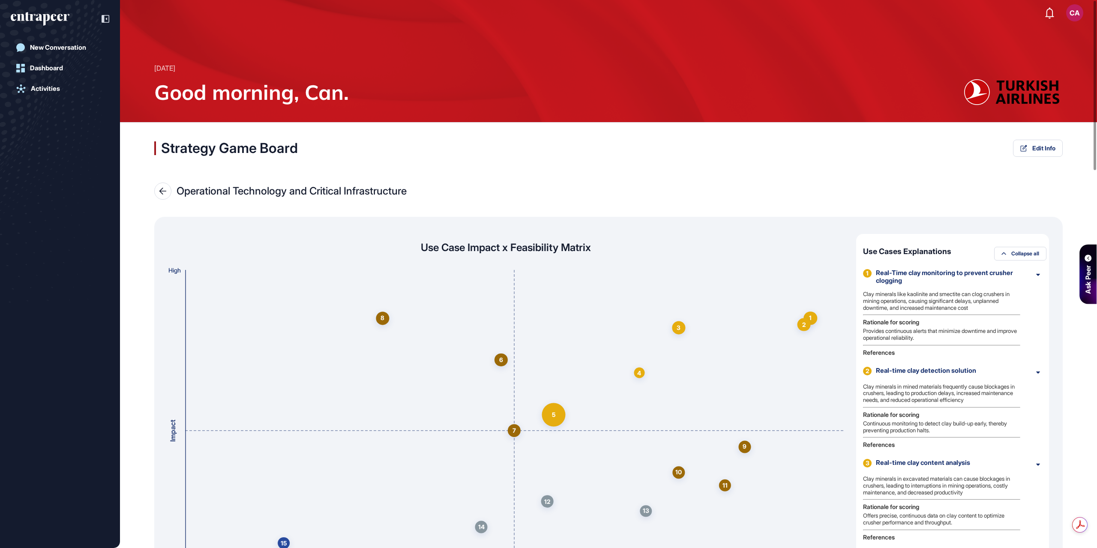
click at [168, 191] on div at bounding box center [162, 191] width 17 height 17
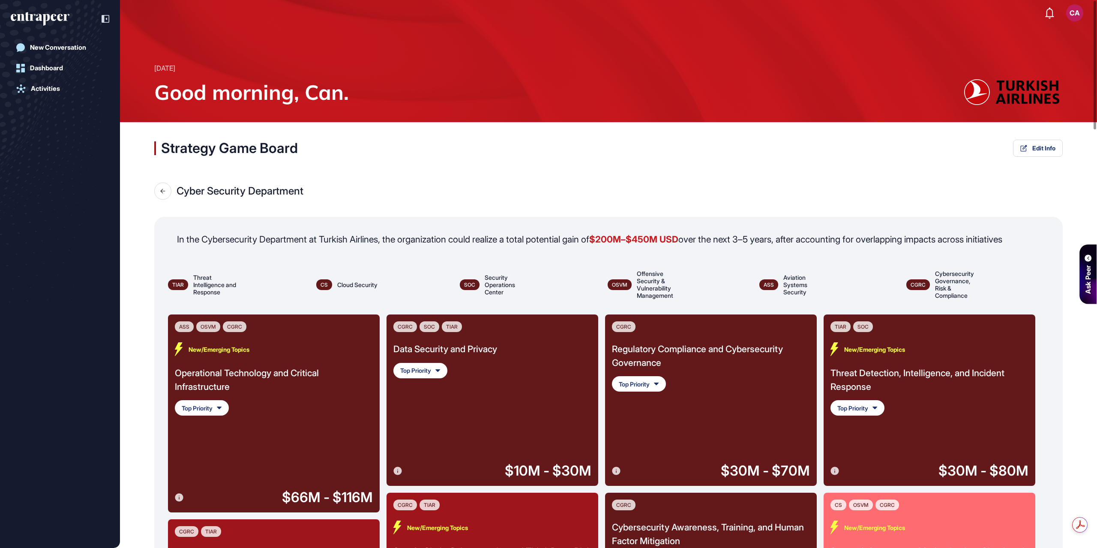
click at [428, 345] on div "Data Security and Privacy" at bounding box center [445, 349] width 104 height 14
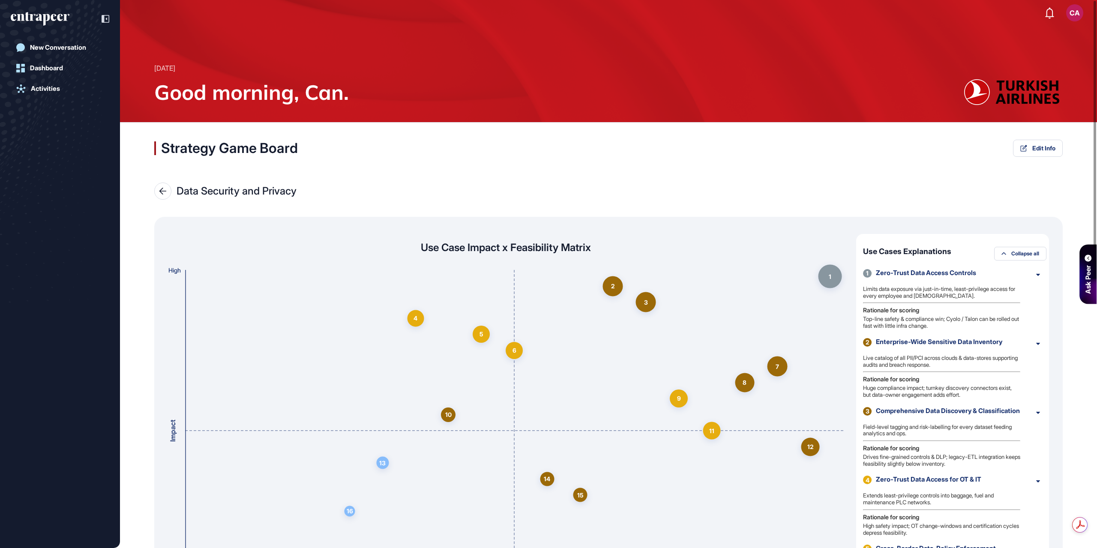
click at [163, 191] on icon at bounding box center [163, 191] width 8 height 7
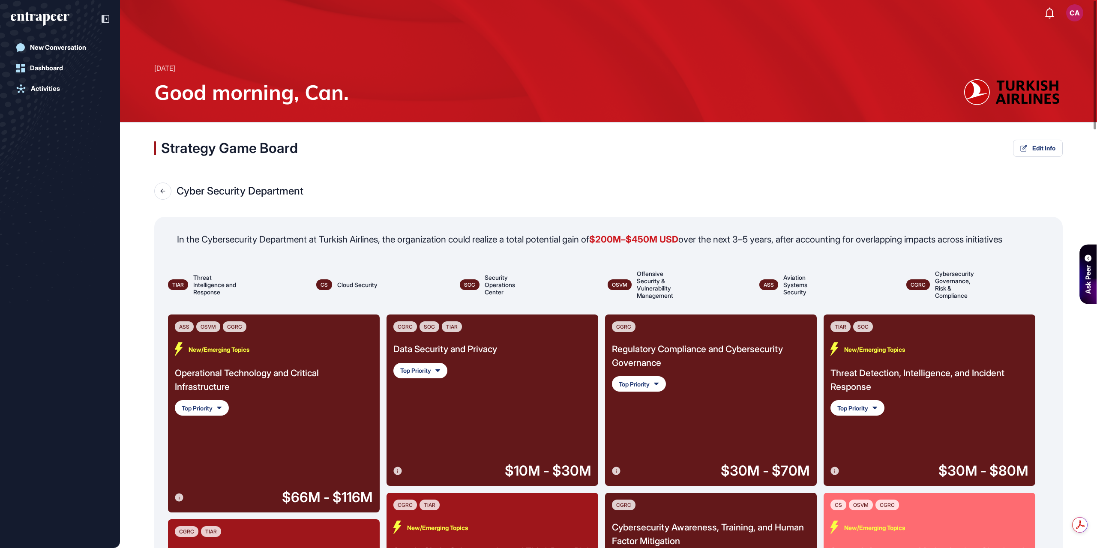
click at [645, 357] on div "Regulatory Compliance and Cybersecurity Governance" at bounding box center [711, 355] width 198 height 27
click at [471, 358] on div "Data Security and Privacy Top Priority" at bounding box center [445, 360] width 104 height 36
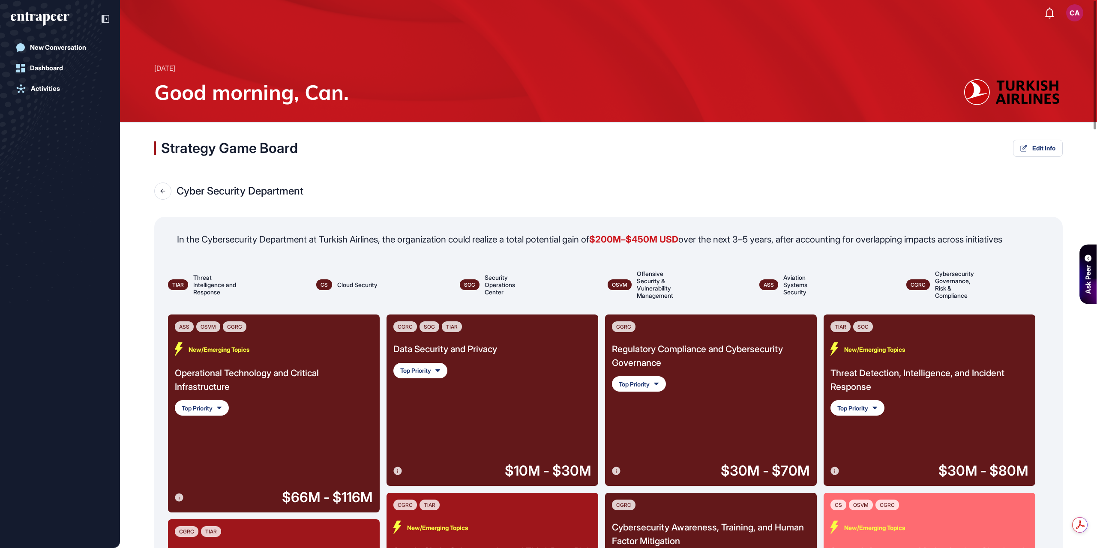
click at [473, 356] on div "Data Security and Privacy" at bounding box center [445, 349] width 104 height 14
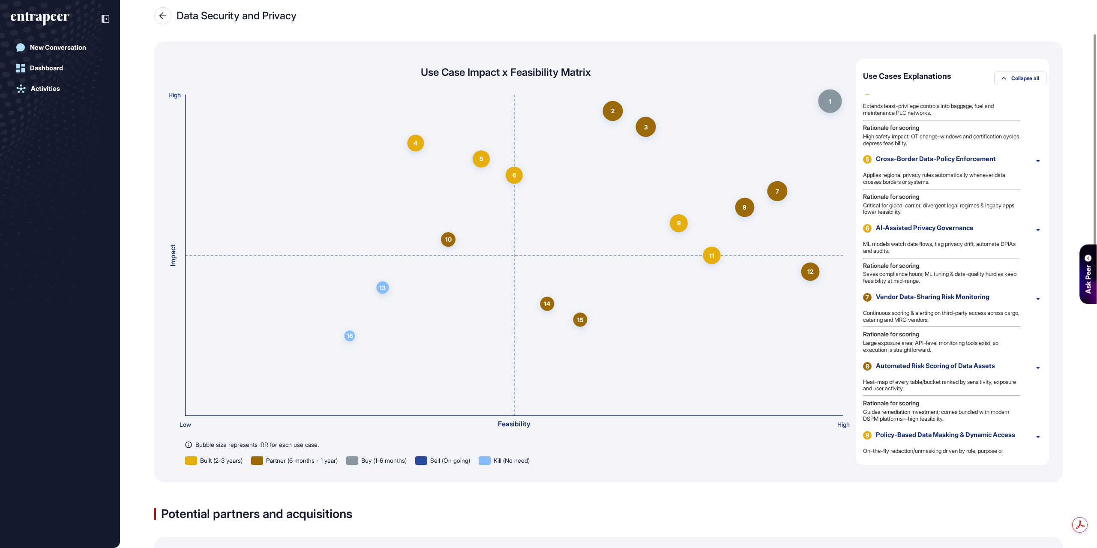
scroll to position [20, 0]
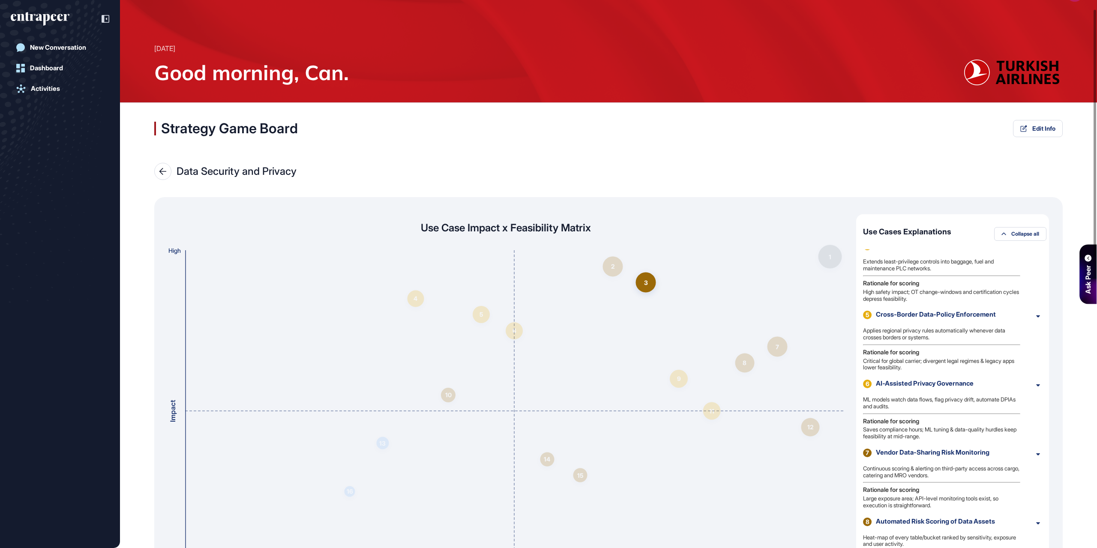
click at [913, 252] on div "4 Zero-Trust Data Access for OT & IT" at bounding box center [953, 247] width 180 height 10
click at [917, 249] on div "Zero-Trust Data Access for OT & IT" at bounding box center [952, 246] width 153 height 8
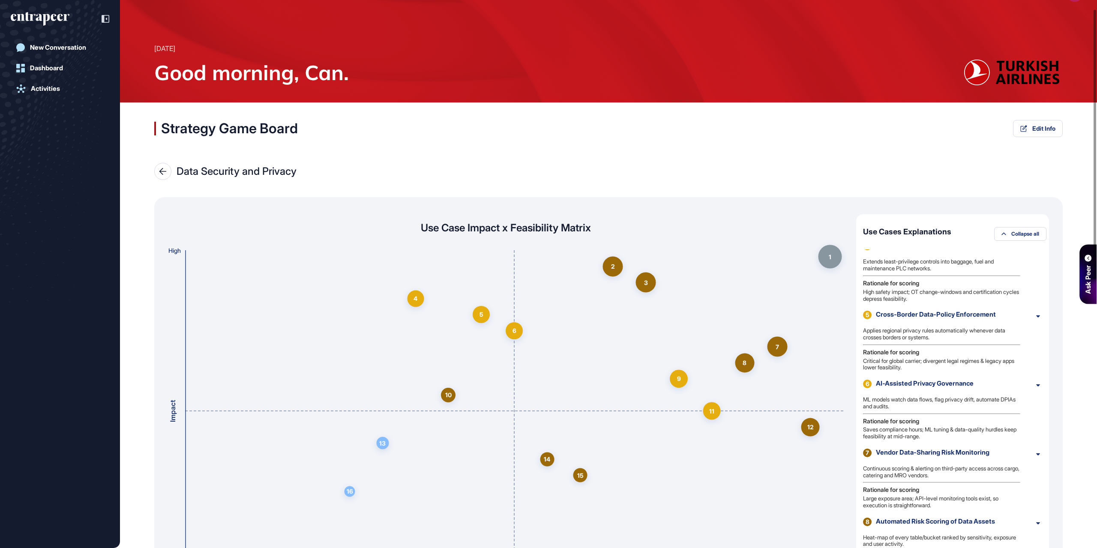
click at [168, 167] on div at bounding box center [162, 171] width 17 height 17
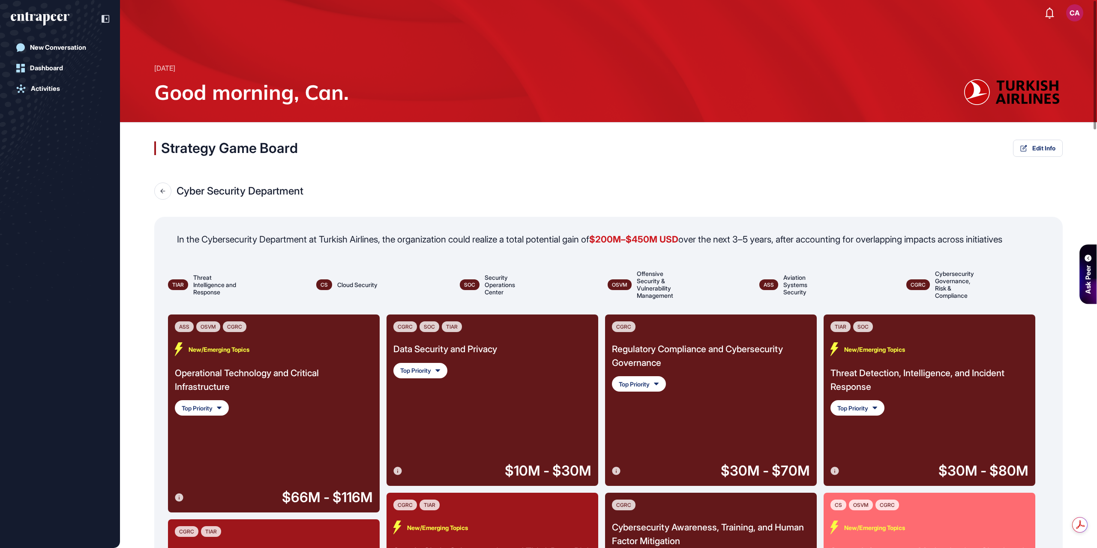
click at [164, 188] on icon at bounding box center [162, 190] width 5 height 5
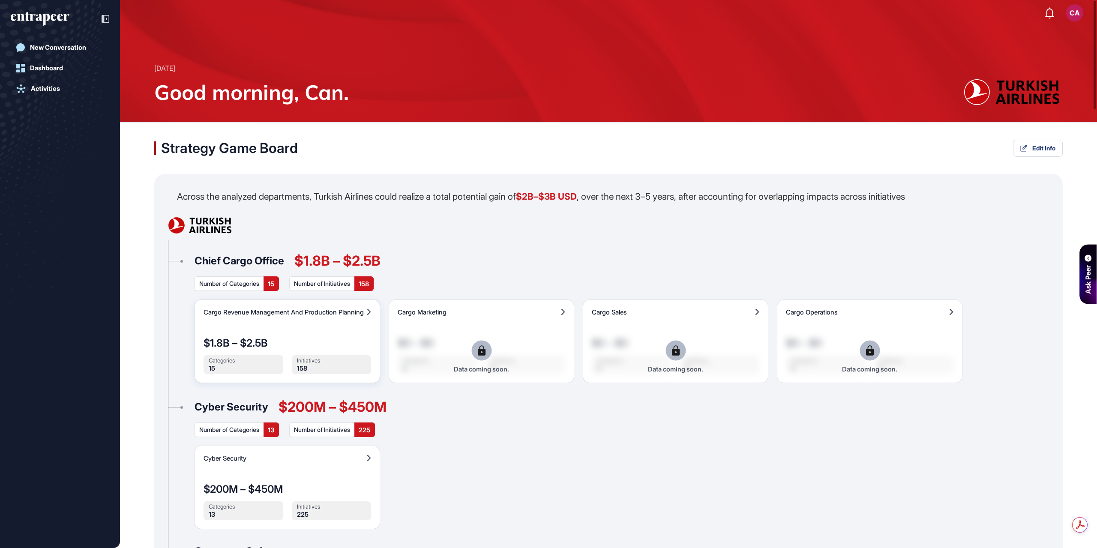
click at [293, 317] on div "Cargo Revenue Management And Production Planning $1.8B – $2.5B Categories 15 In…" at bounding box center [287, 341] width 186 height 84
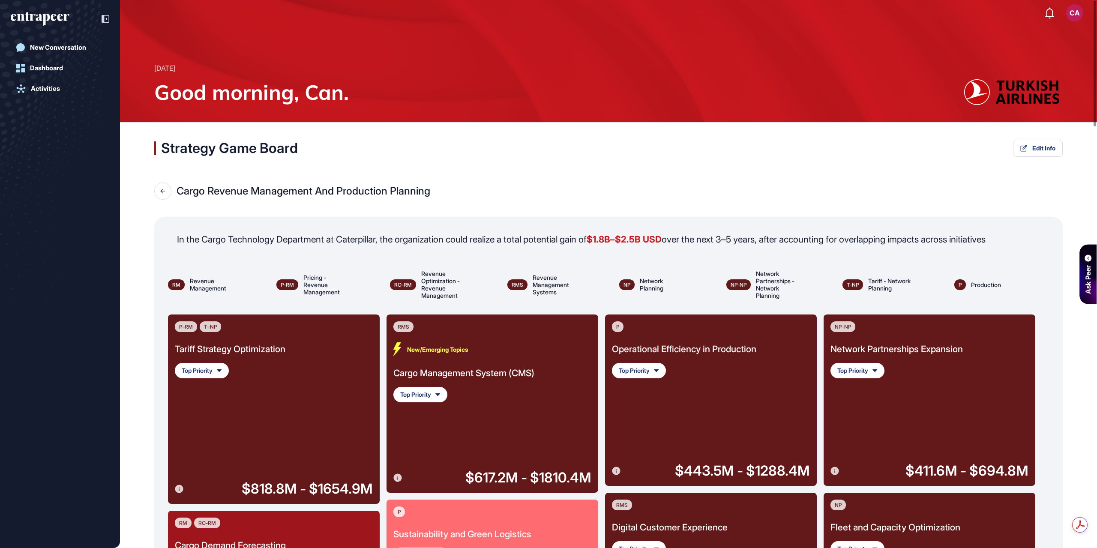
click at [470, 367] on div "Cargo Management System (CMS)" at bounding box center [463, 373] width 141 height 14
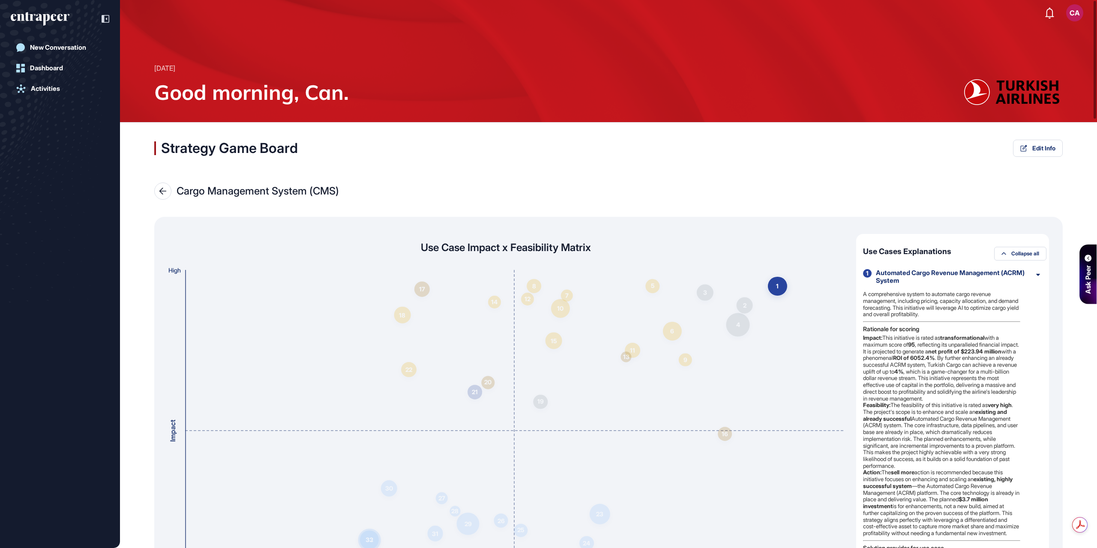
click at [940, 273] on div "Automated Cargo Revenue Management (ACRM) System" at bounding box center [952, 276] width 153 height 15
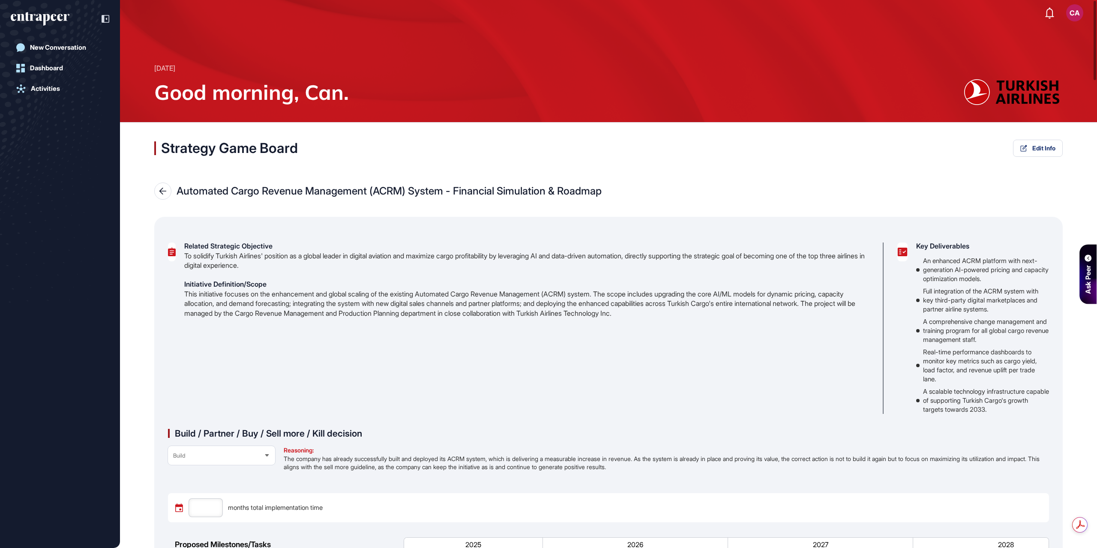
click at [164, 190] on icon at bounding box center [163, 191] width 8 height 7
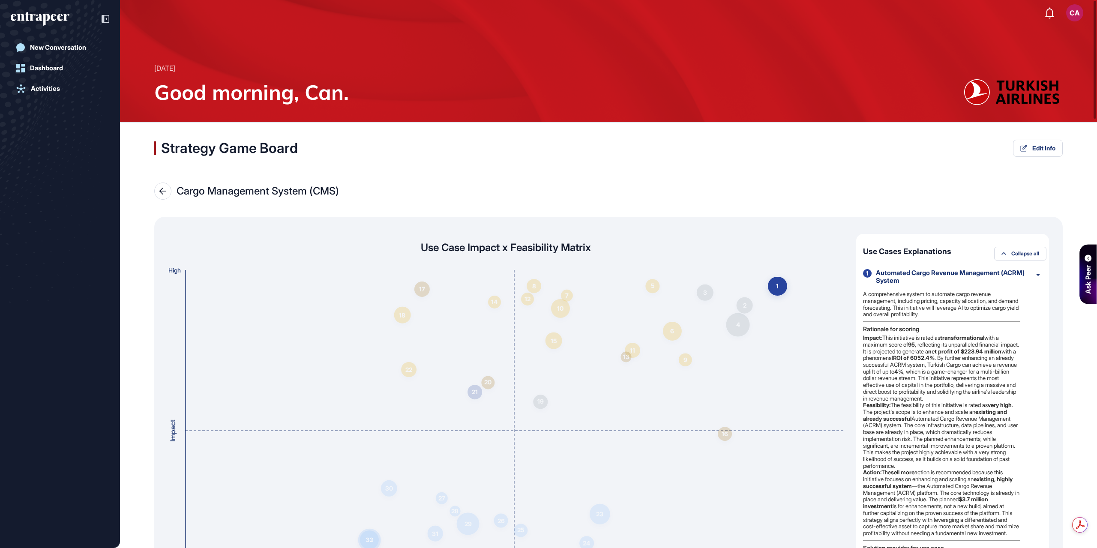
scroll to position [257, 0]
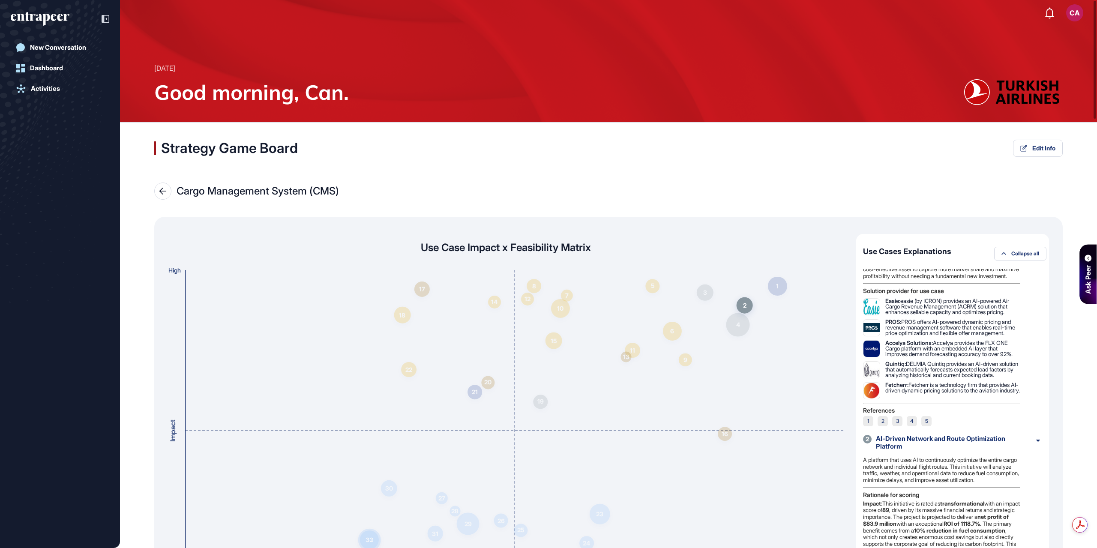
click at [908, 450] on div "AI-Driven Network and Route Optimization Platform" at bounding box center [952, 442] width 153 height 15
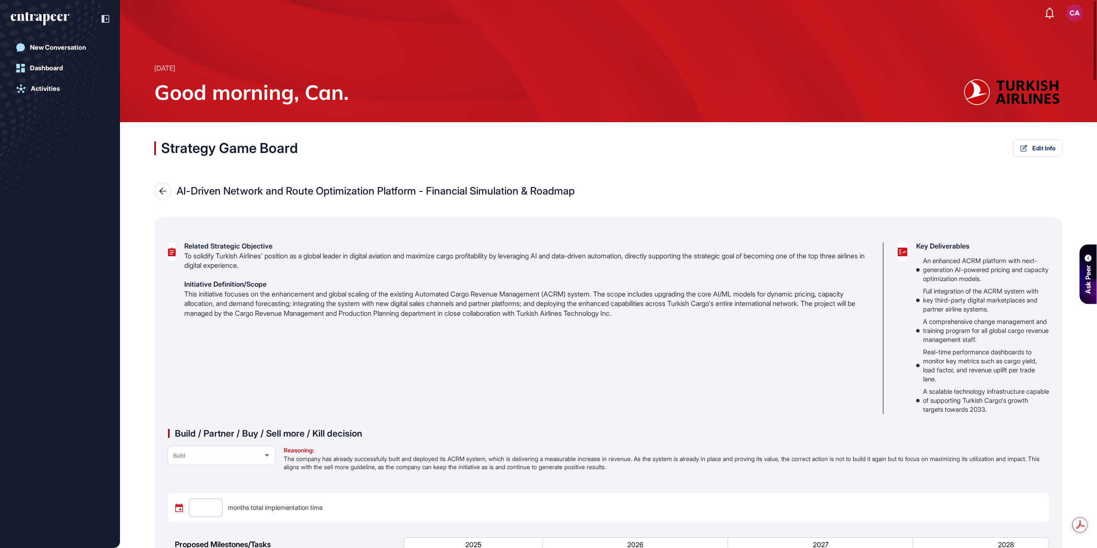
type input "**"
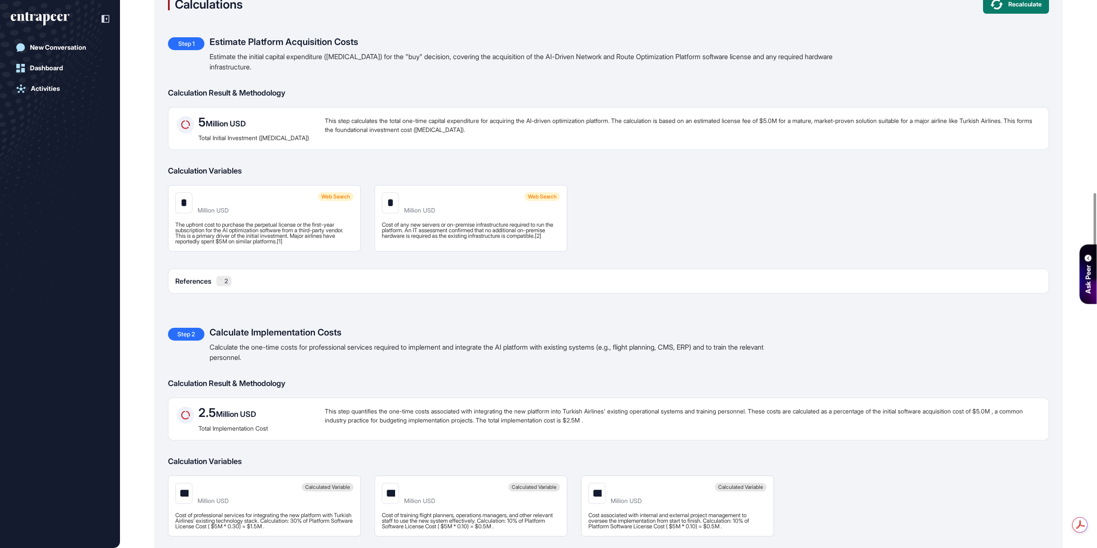
scroll to position [1200, 0]
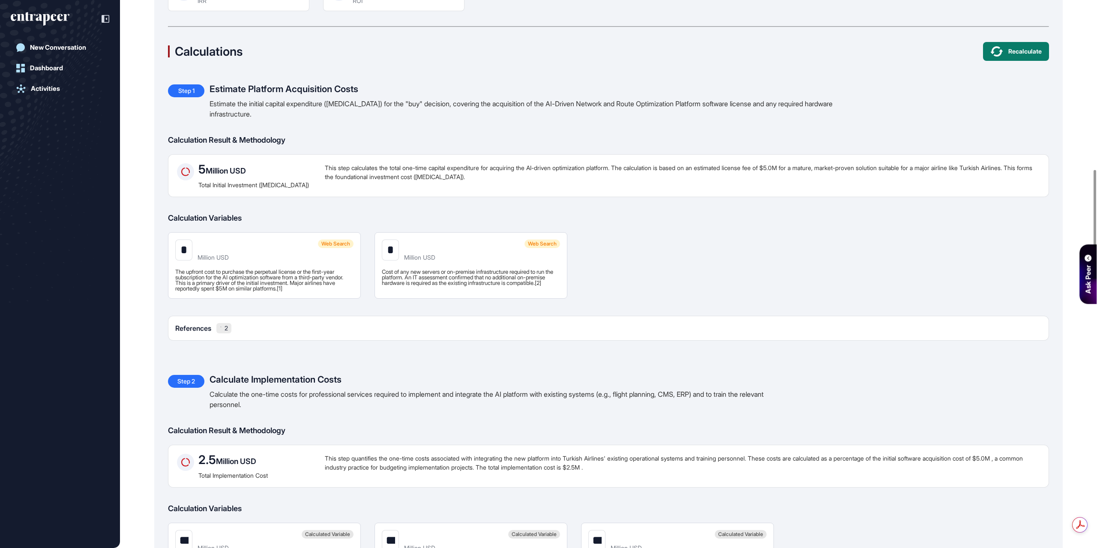
drag, startPoint x: 409, startPoint y: 262, endPoint x: 390, endPoint y: 264, distance: 19.4
click at [390, 260] on input "*" at bounding box center [390, 249] width 17 height 21
click at [399, 260] on input "*" at bounding box center [390, 249] width 17 height 21
type input "***"
click at [706, 271] on div "Step 1 Estimate Platform Acquisition Costs Estimate the initial capital expendi…" at bounding box center [608, 212] width 881 height 256
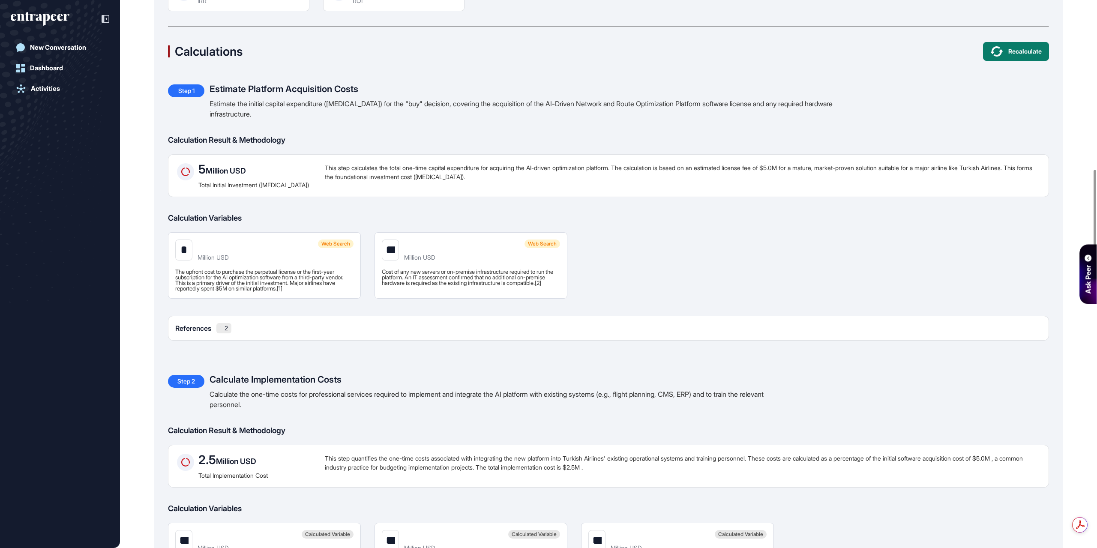
click at [399, 260] on input "***" at bounding box center [390, 249] width 17 height 21
click at [1018, 61] on button "Recalculate" at bounding box center [1016, 51] width 66 height 19
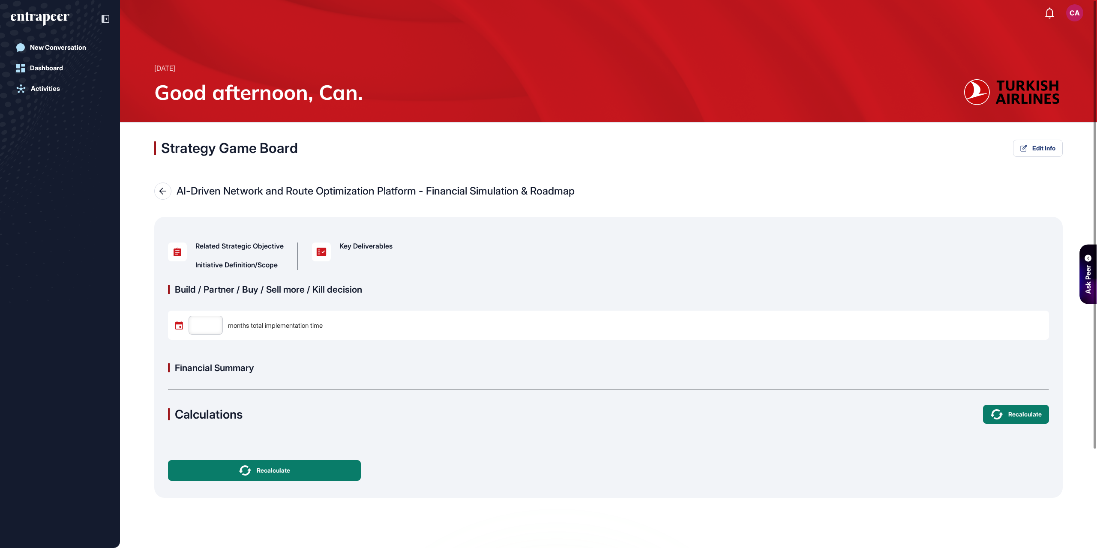
type input "**"
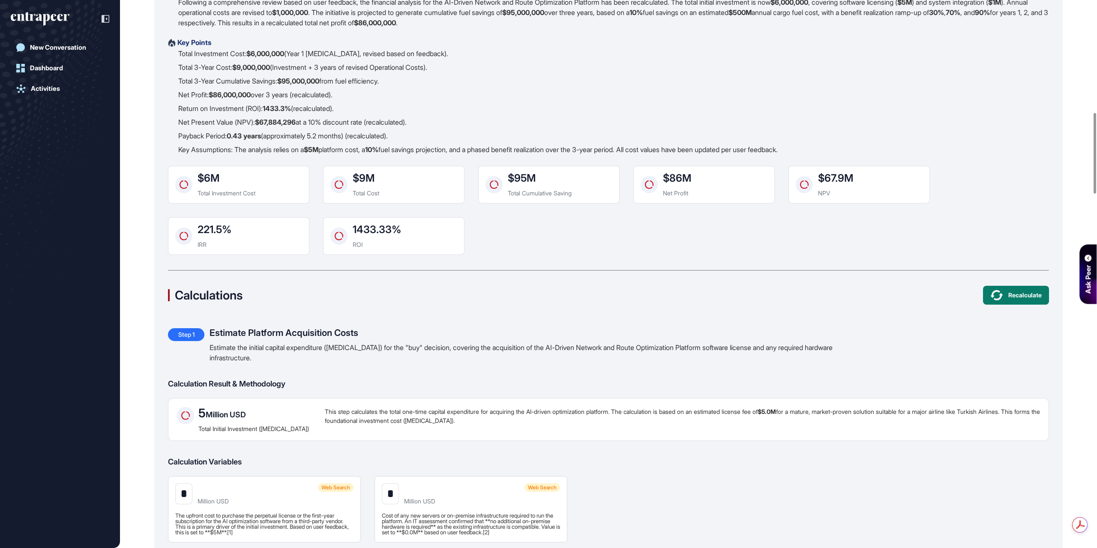
scroll to position [814, 0]
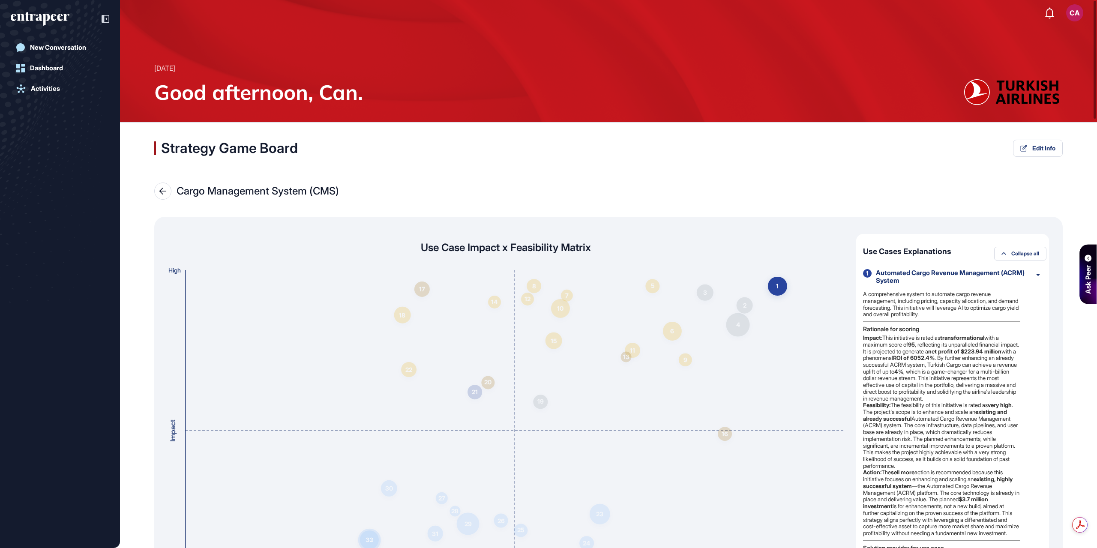
click at [887, 280] on div "Automated Cargo Revenue Management (ACRM) System" at bounding box center [952, 276] width 153 height 15
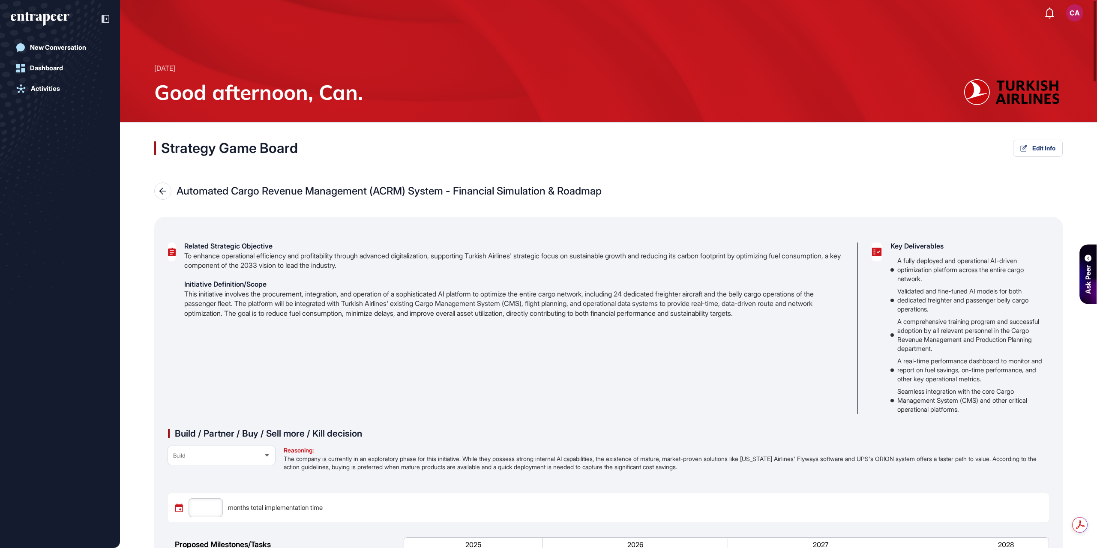
type input "**"
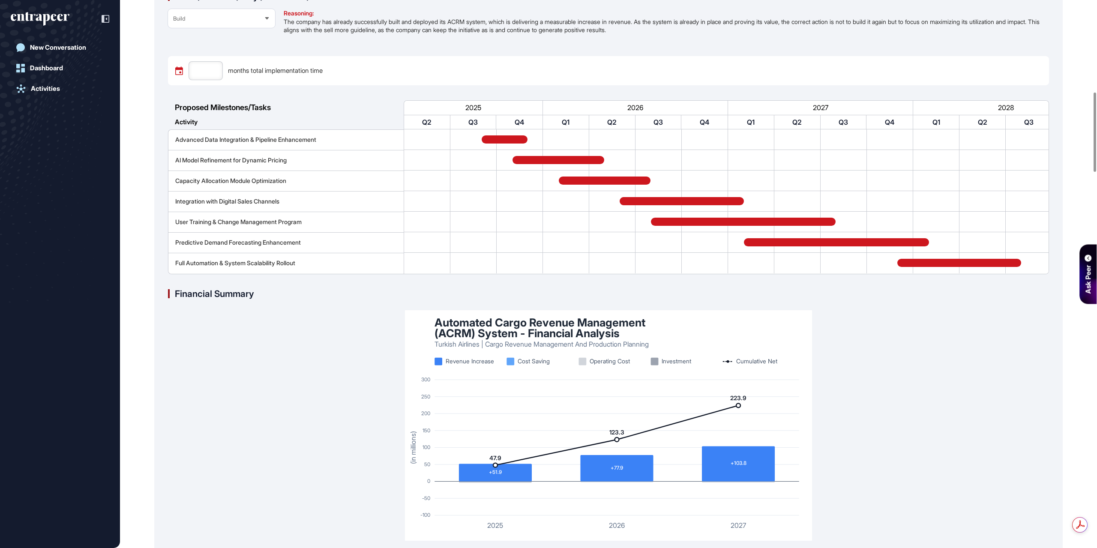
scroll to position [386, 0]
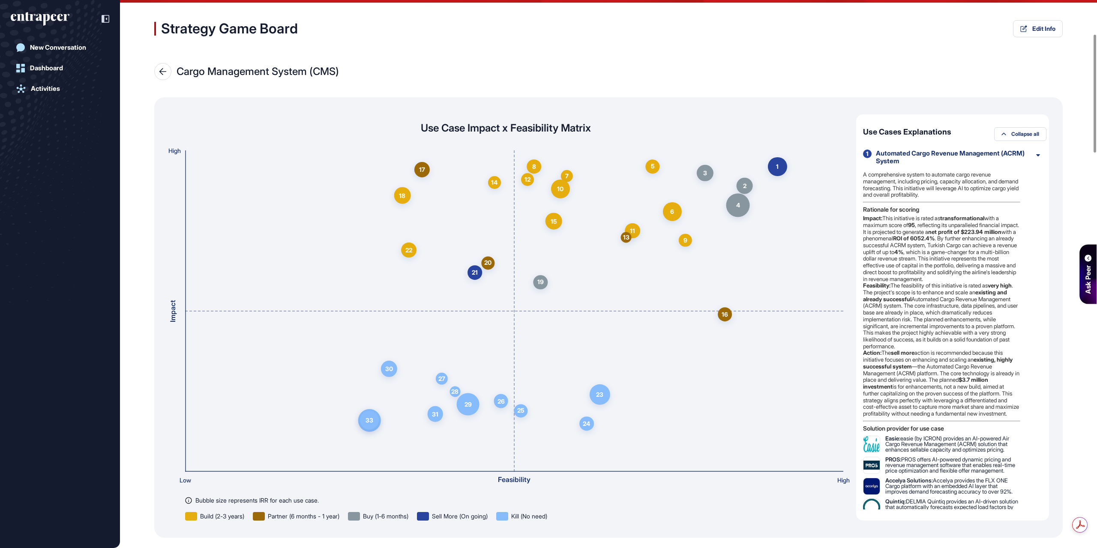
scroll to position [86, 0]
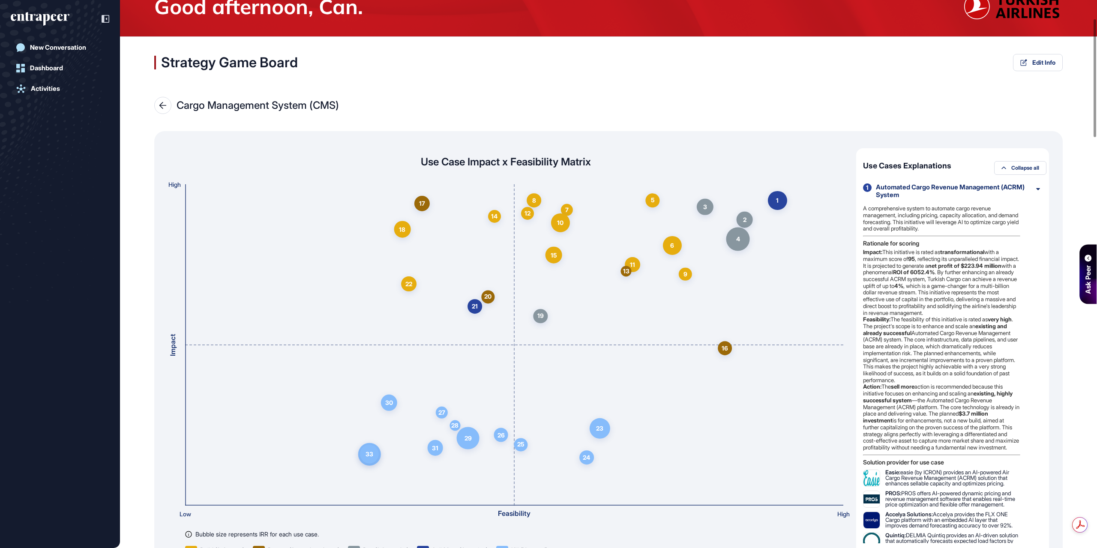
click at [942, 193] on div "Automated Cargo Revenue Management (ACRM) System" at bounding box center [952, 190] width 153 height 15
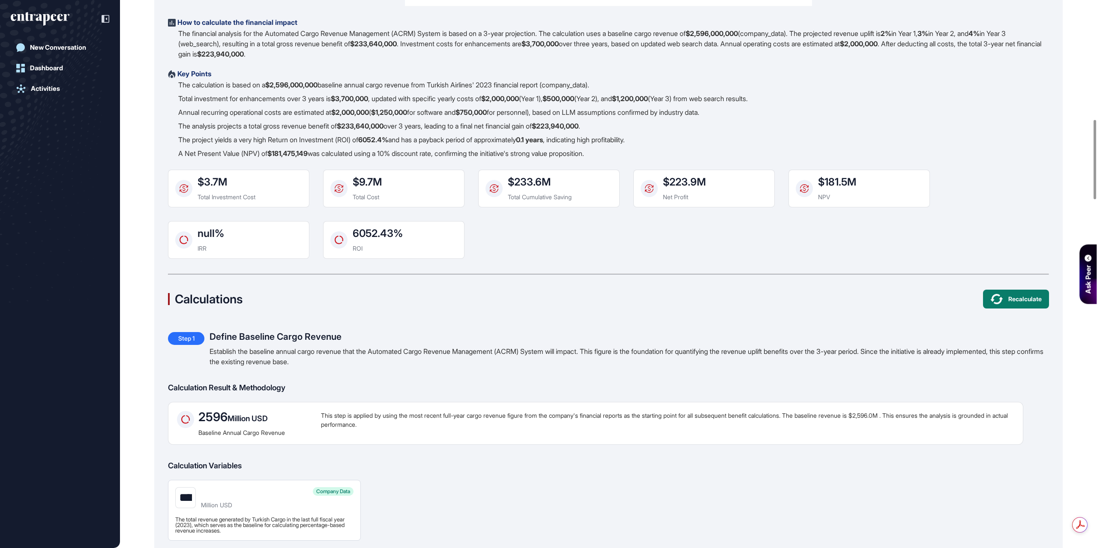
scroll to position [814, 0]
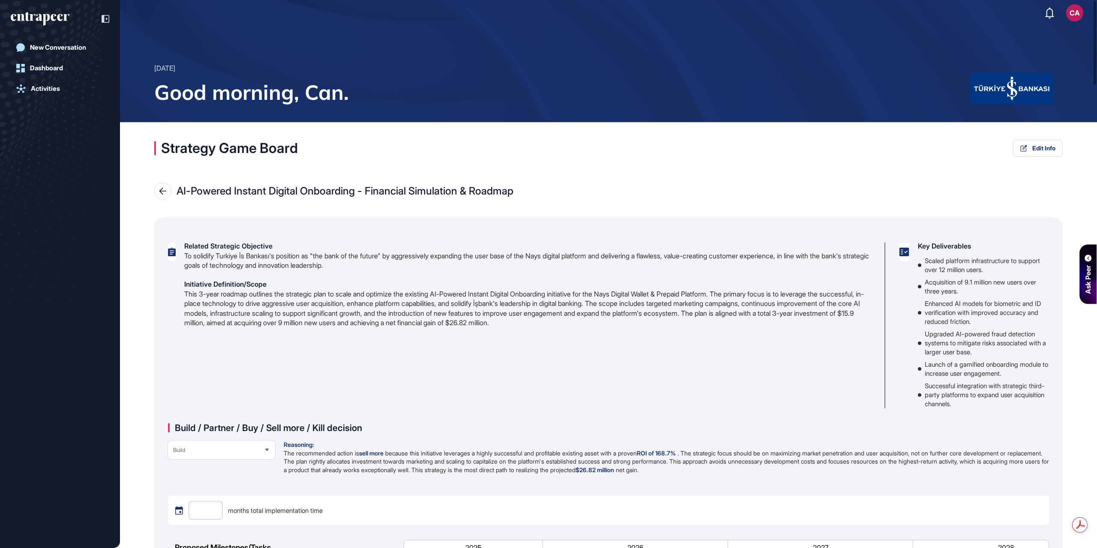
click at [163, 192] on icon at bounding box center [163, 191] width 8 height 7
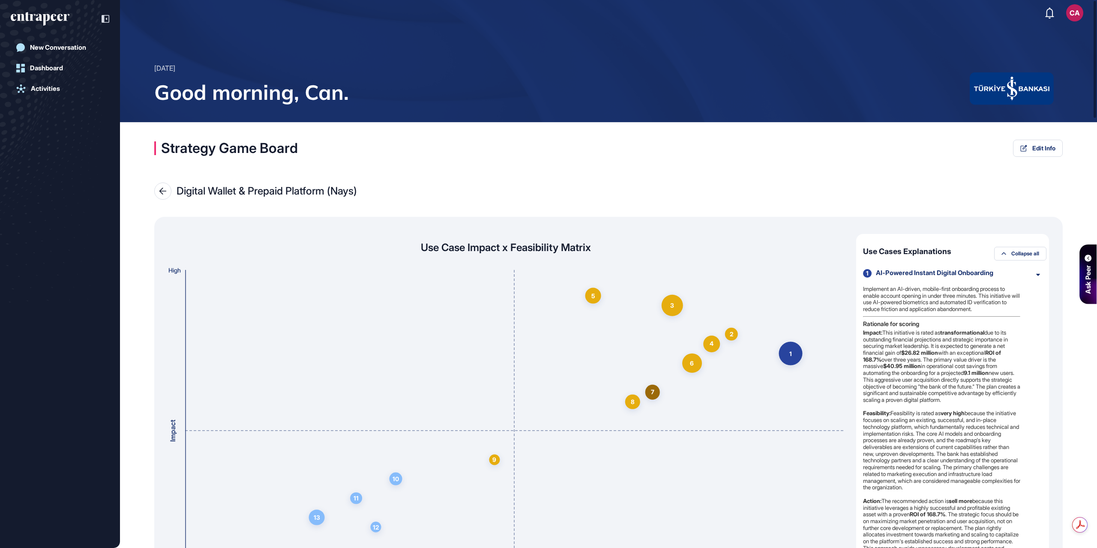
click at [948, 272] on div "AI-Powered Instant Digital Onboarding" at bounding box center [952, 273] width 153 height 8
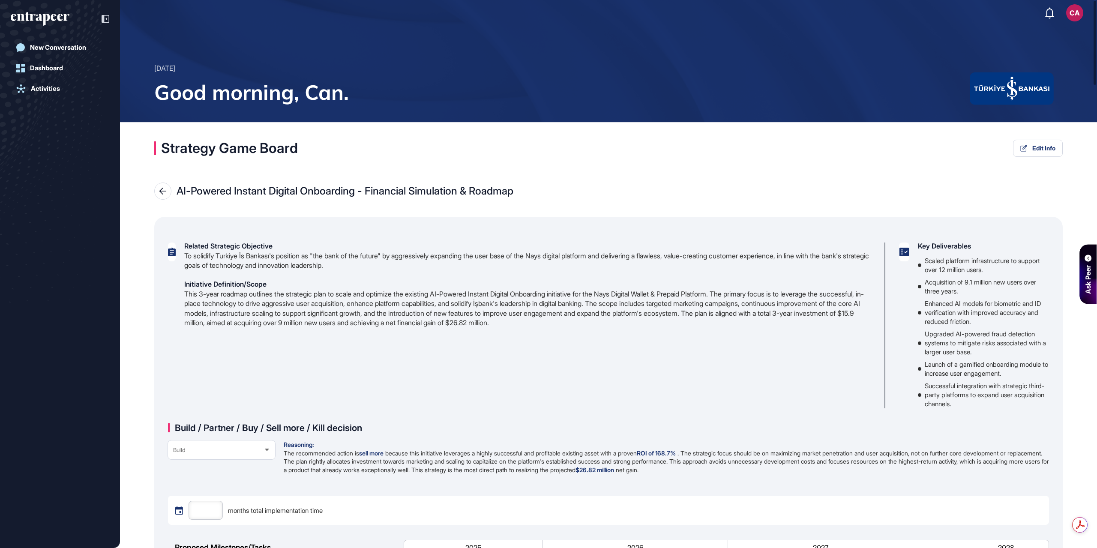
type input "**"
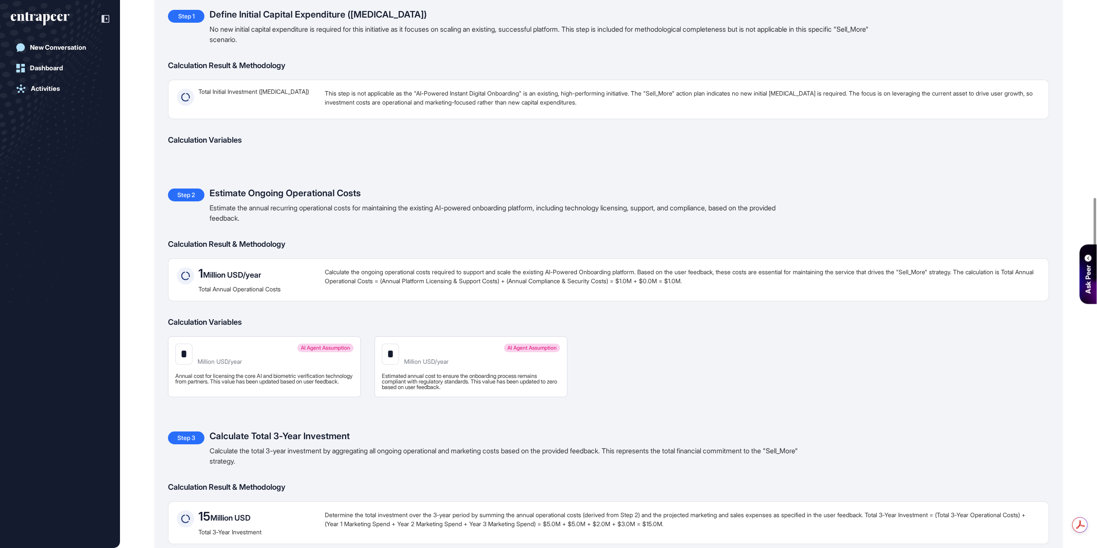
scroll to position [1328, 0]
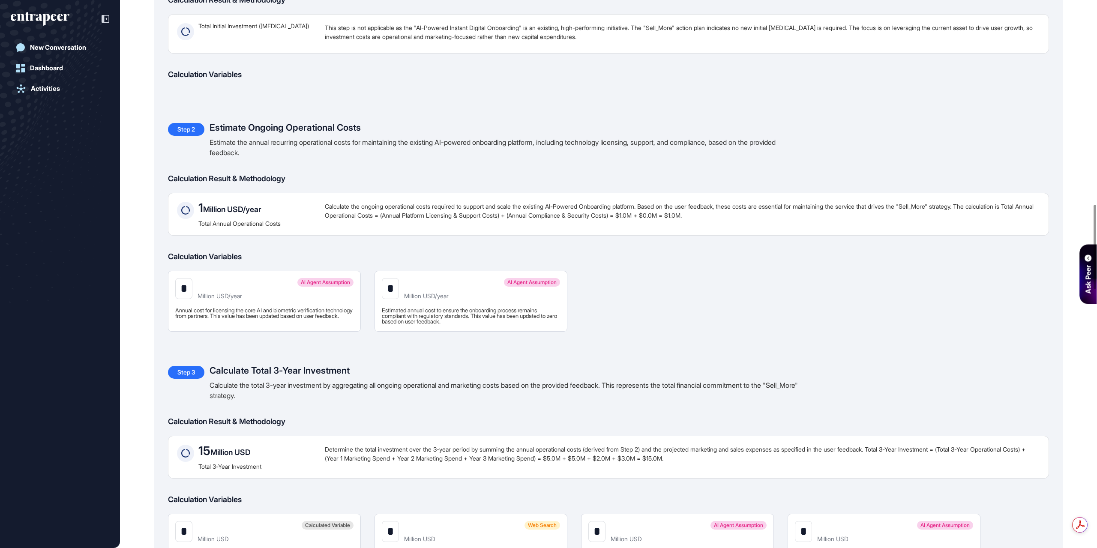
drag, startPoint x: 194, startPoint y: 278, endPoint x: 200, endPoint y: 278, distance: 6.0
click at [192, 278] on input "*" at bounding box center [183, 288] width 17 height 21
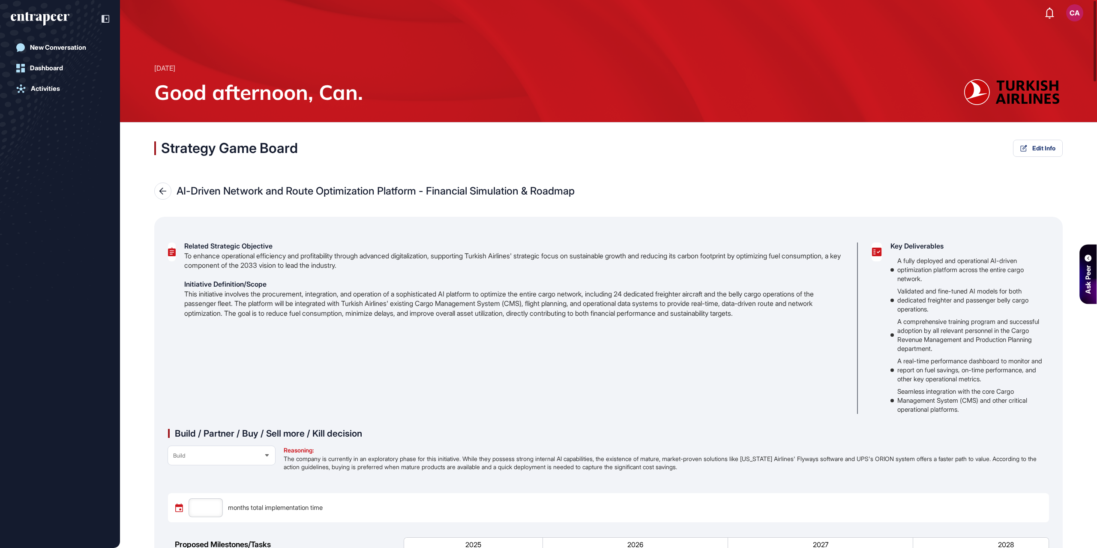
type input "**"
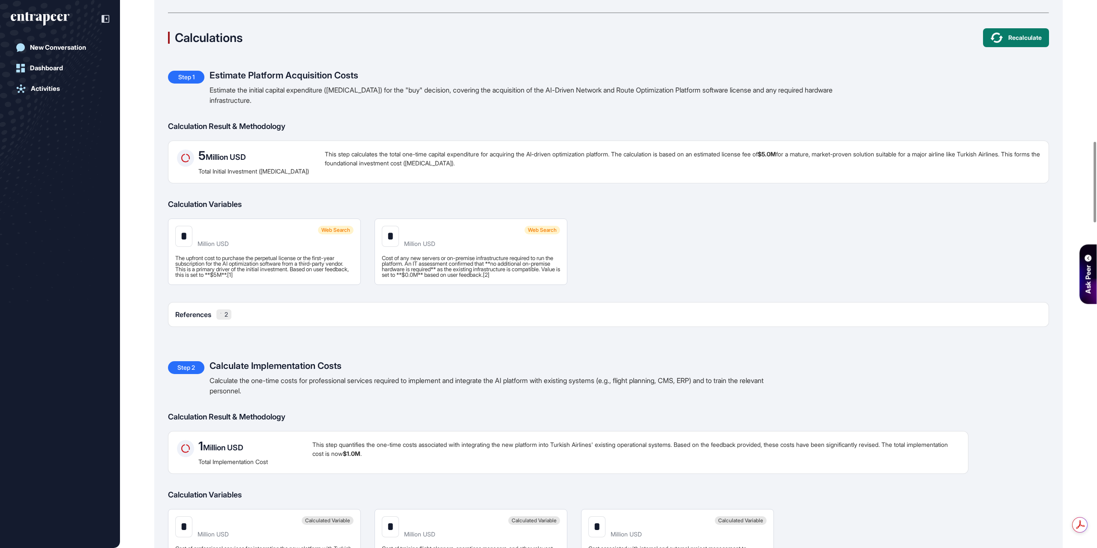
scroll to position [1071, 0]
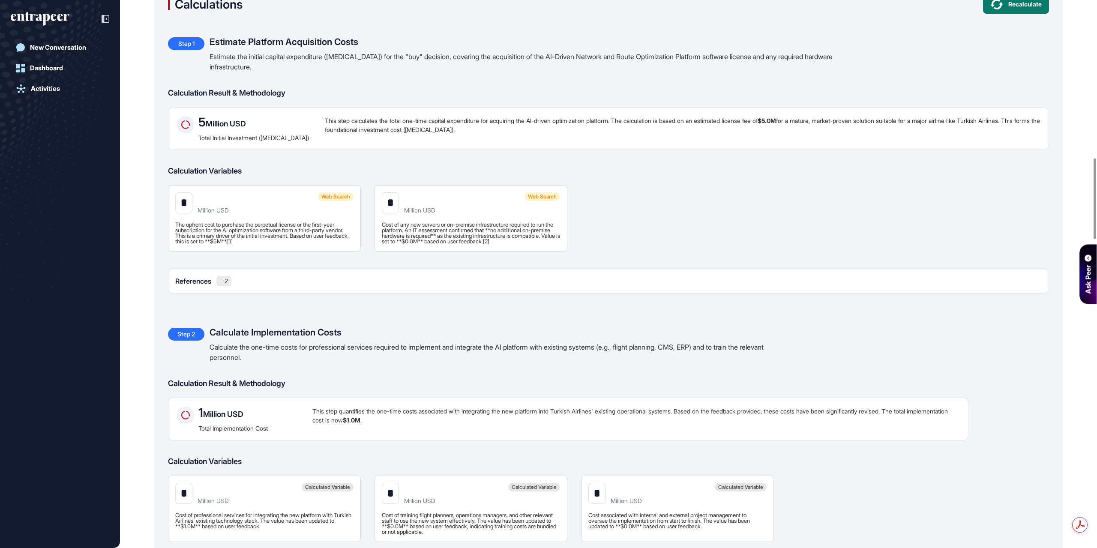
drag, startPoint x: 411, startPoint y: 197, endPoint x: 398, endPoint y: 197, distance: 12.9
click at [399, 197] on input "*" at bounding box center [390, 202] width 17 height 21
type input "*"
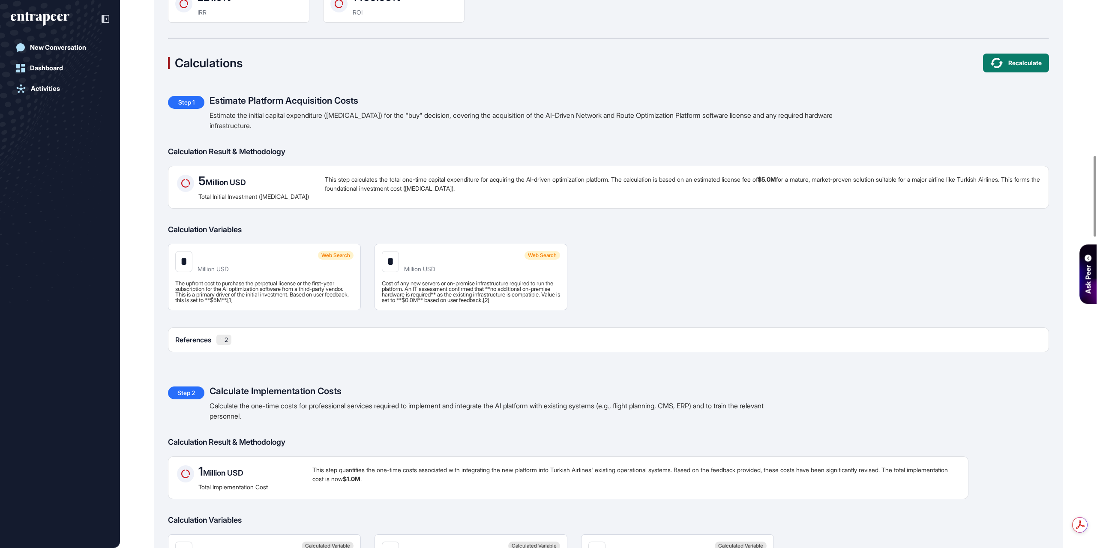
scroll to position [985, 0]
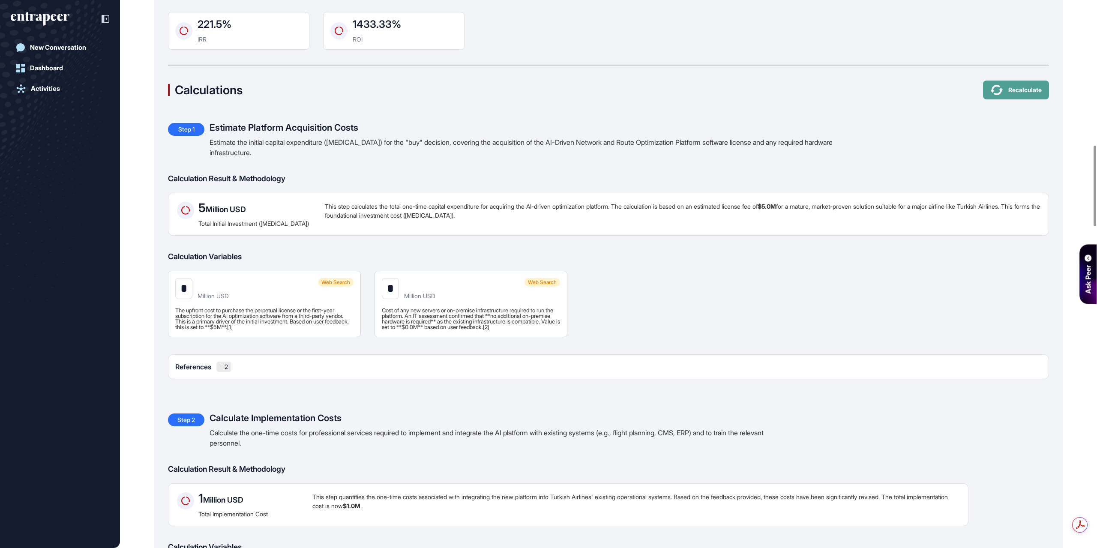
click at [1025, 97] on button "Recalculate" at bounding box center [1016, 90] width 66 height 19
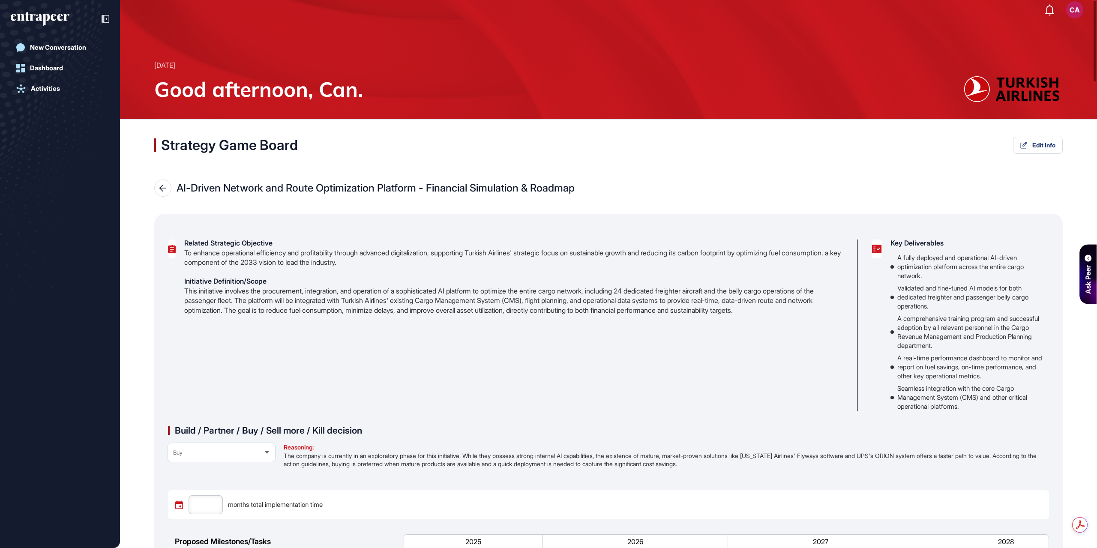
scroll to position [0, 0]
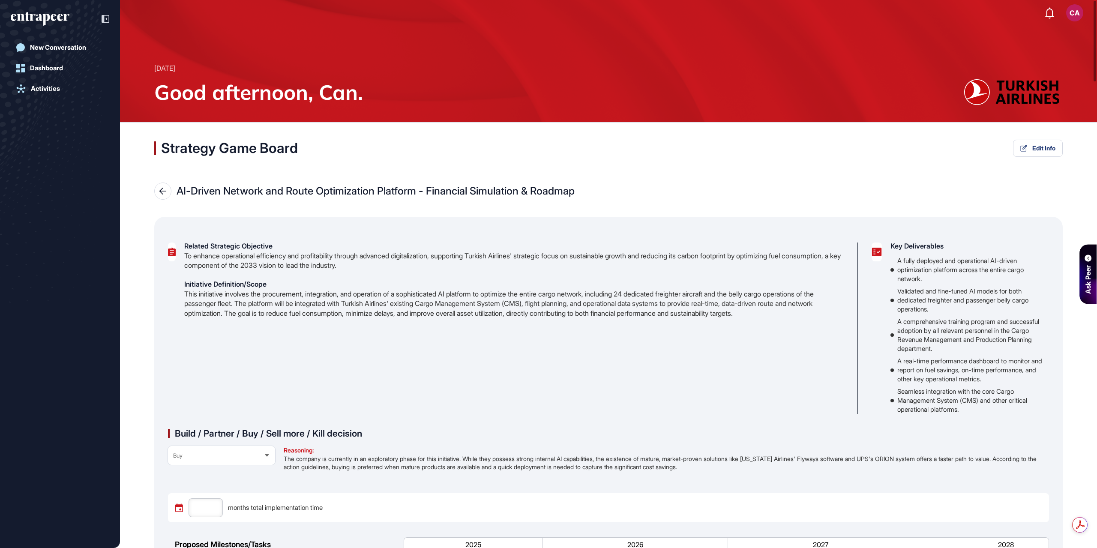
click at [162, 189] on icon at bounding box center [162, 191] width 7 height 7
type input "**"
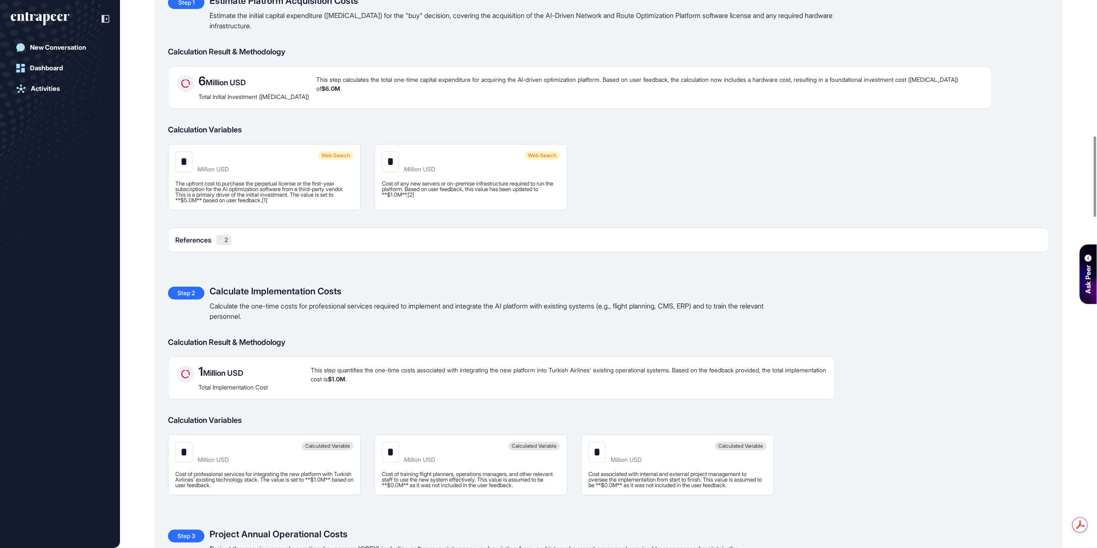
scroll to position [1114, 0]
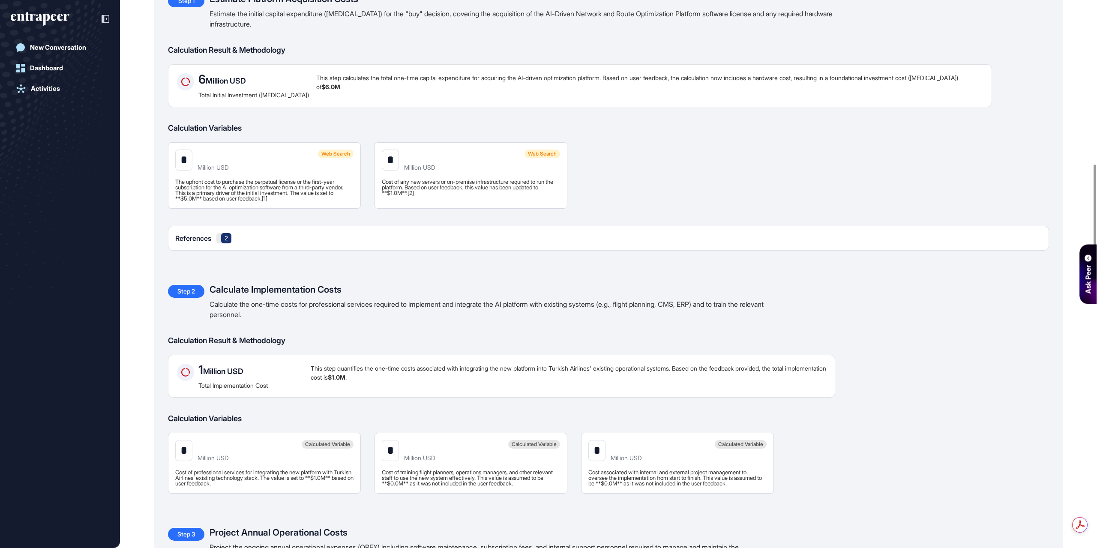
click at [231, 233] on link "2" at bounding box center [226, 238] width 10 height 10
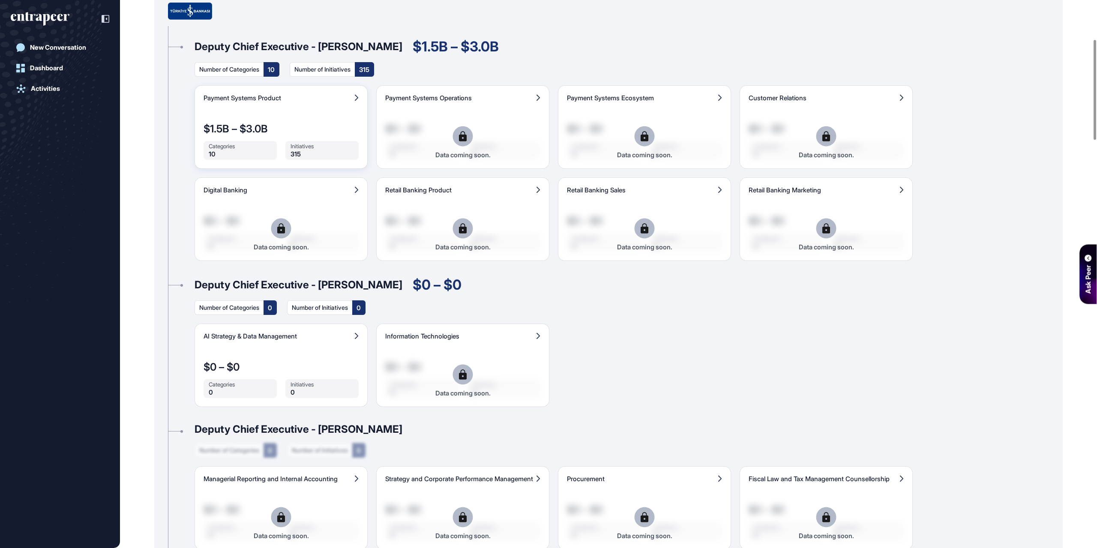
click at [294, 117] on div "Payment Systems Product $1.5B – $3.0B Categories 10 Initiatives 315 Data coming…" at bounding box center [280, 127] width 173 height 84
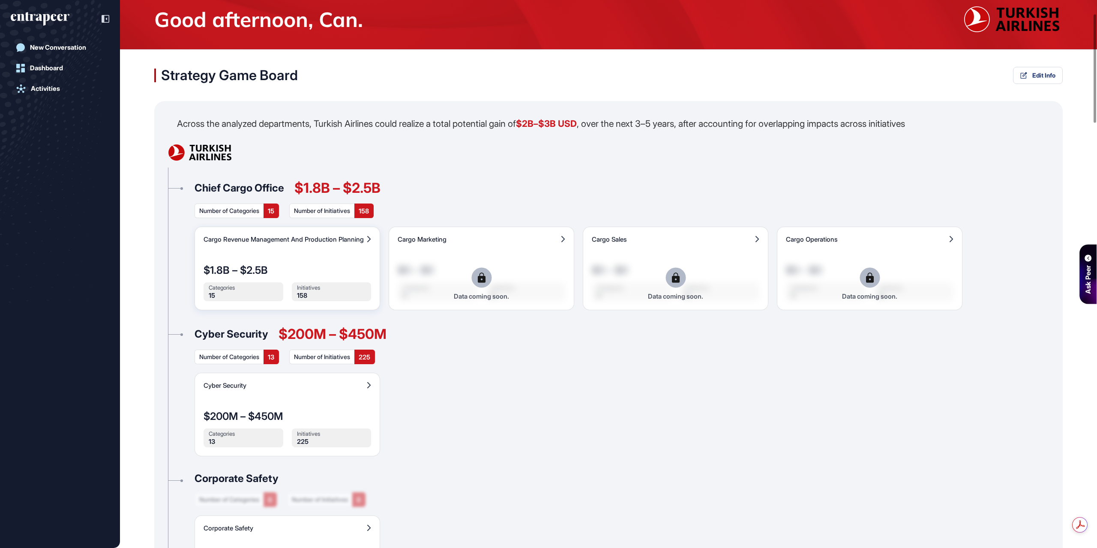
scroll to position [86, 0]
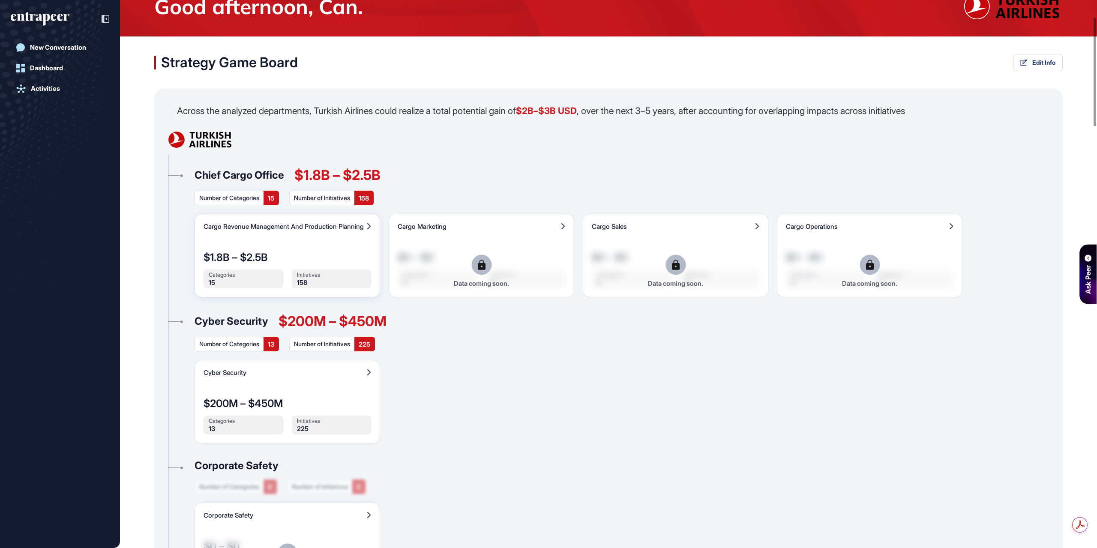
click at [331, 242] on div "Cargo Revenue Management And Production Planning $1.8B – $2.5B Categories 15 In…" at bounding box center [287, 256] width 186 height 84
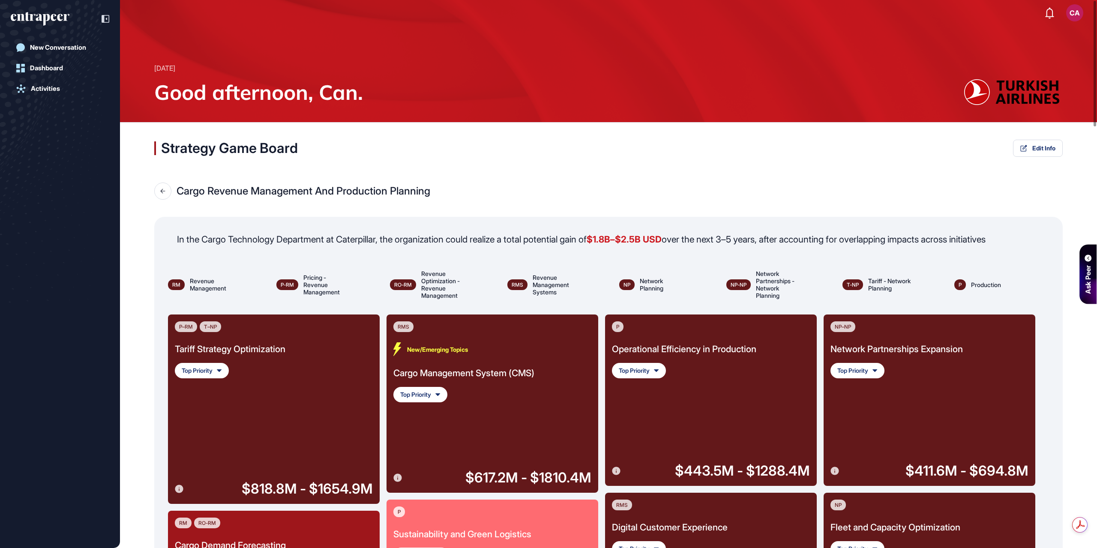
click at [479, 379] on div "Cargo Management System (CMS)" at bounding box center [463, 373] width 141 height 14
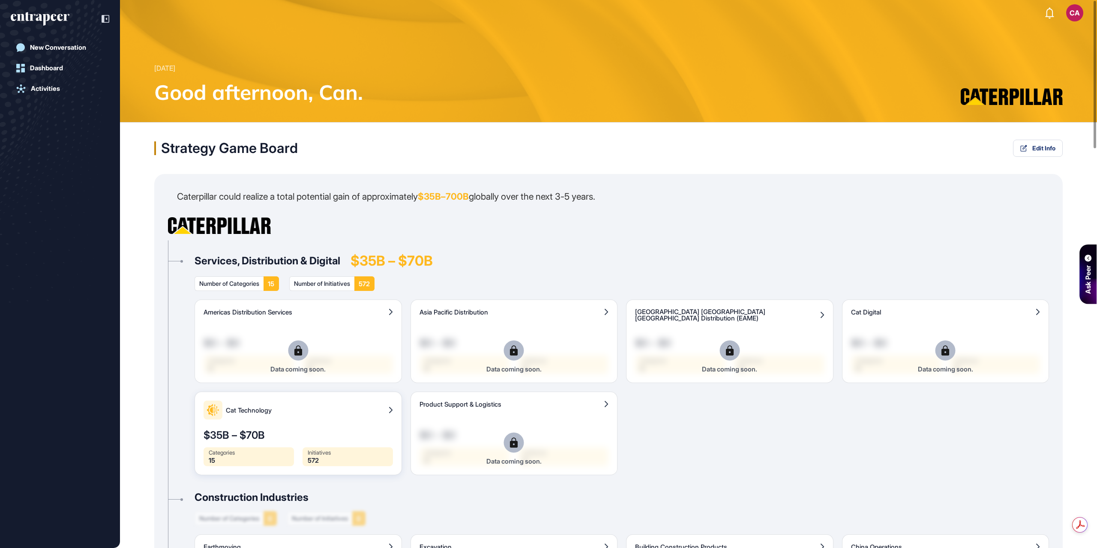
click at [265, 438] on div "$35B – $70B" at bounding box center [297, 435] width 189 height 10
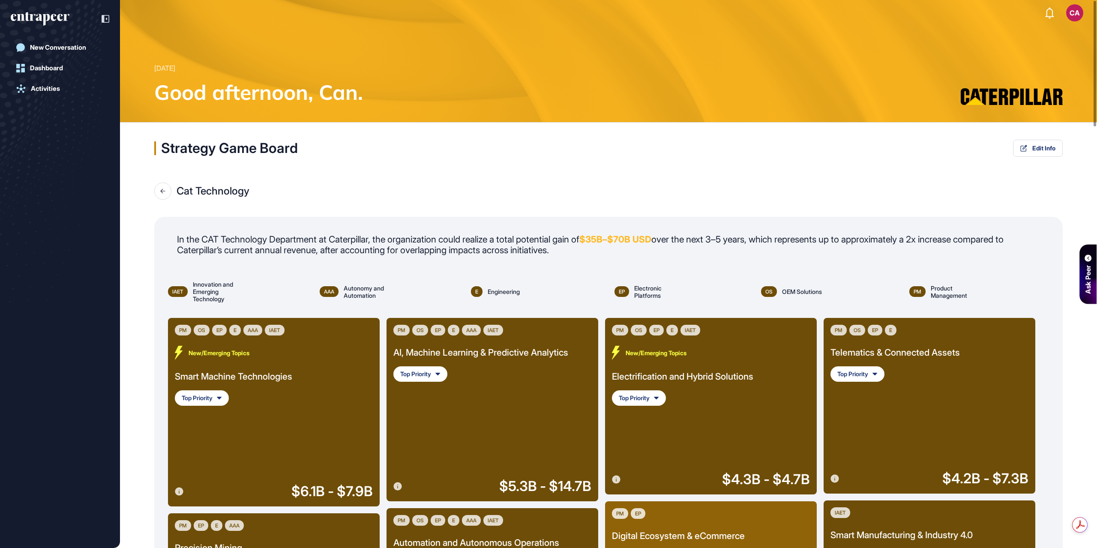
click at [660, 370] on div "Electrification and Hybrid Solutions" at bounding box center [682, 377] width 141 height 14
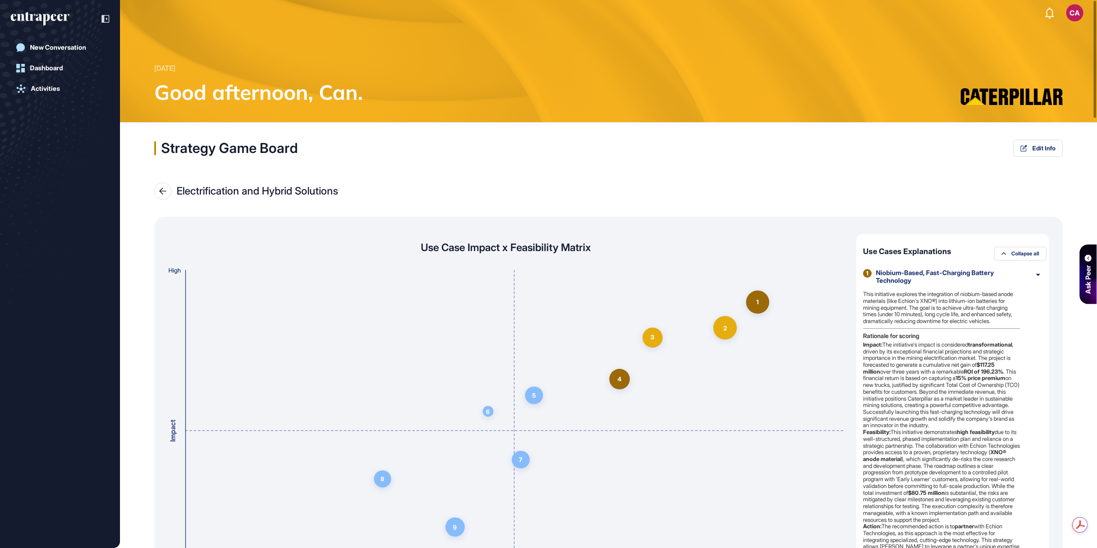
click at [158, 191] on div at bounding box center [162, 191] width 17 height 17
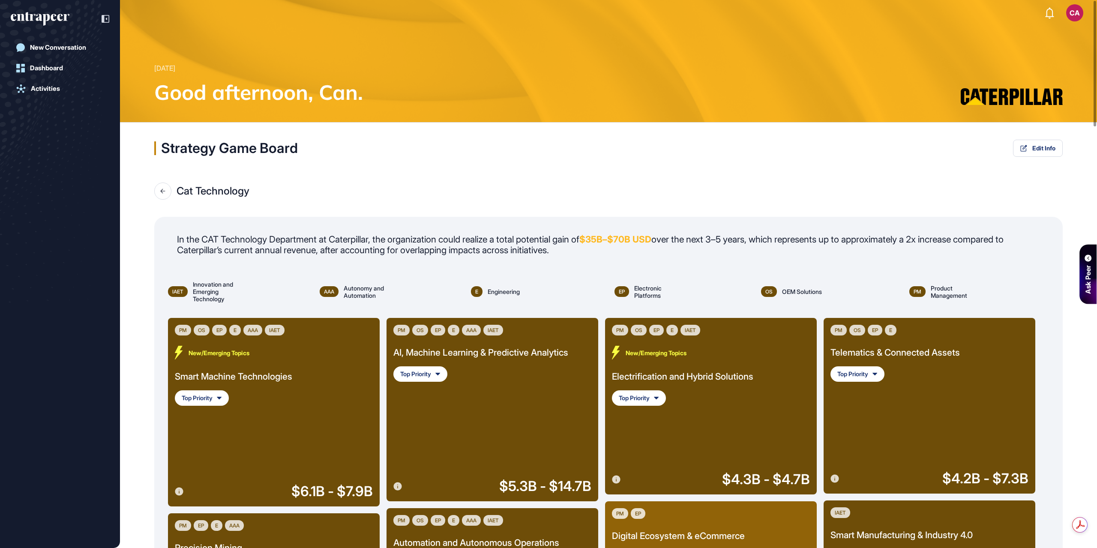
click at [250, 374] on div "Smart Machine Technologies" at bounding box center [233, 377] width 117 height 14
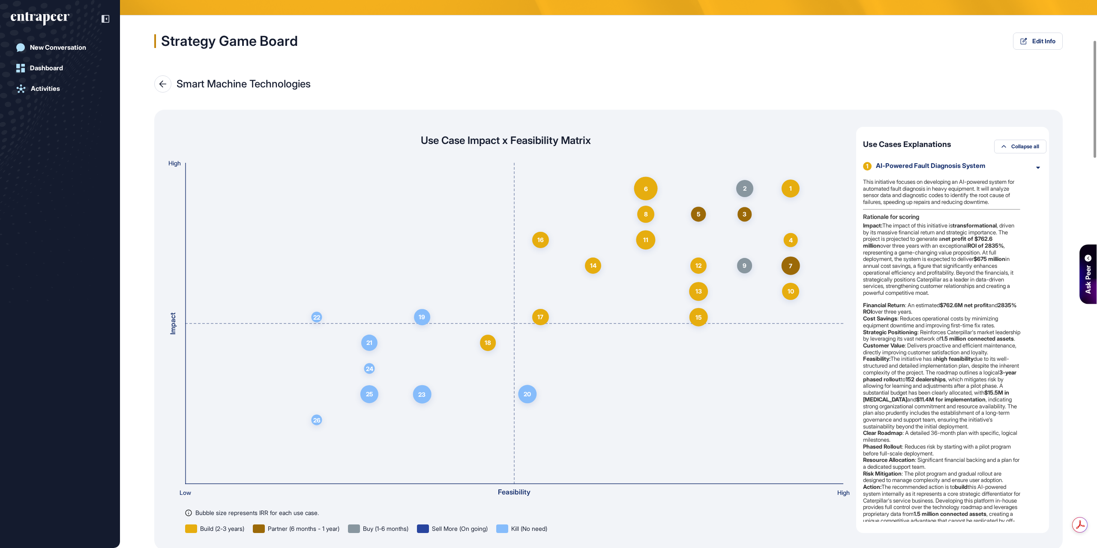
scroll to position [86, 0]
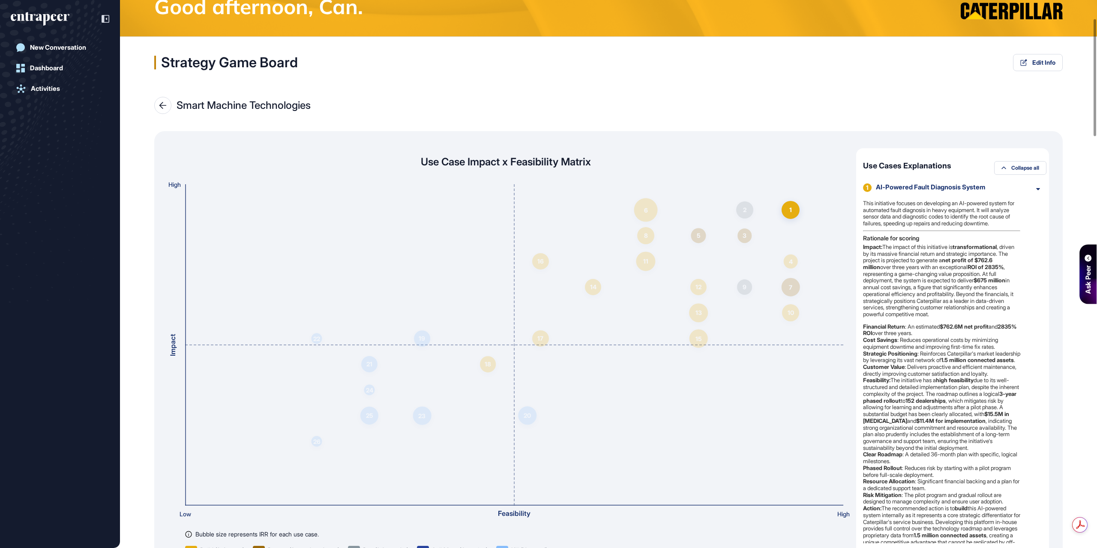
click at [904, 189] on div "AI-Powered Fault Diagnosis System" at bounding box center [952, 187] width 153 height 8
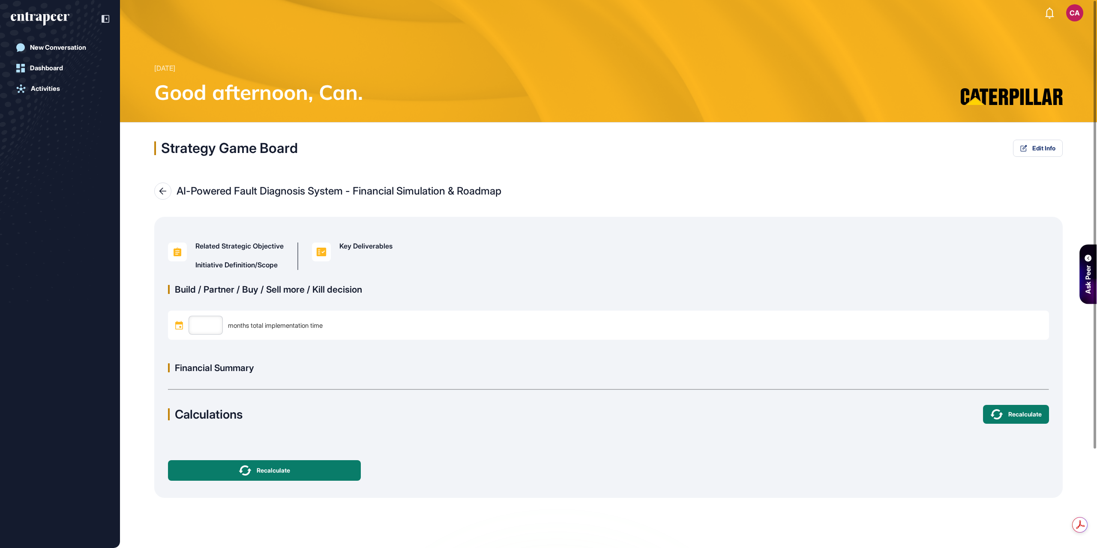
type input "**"
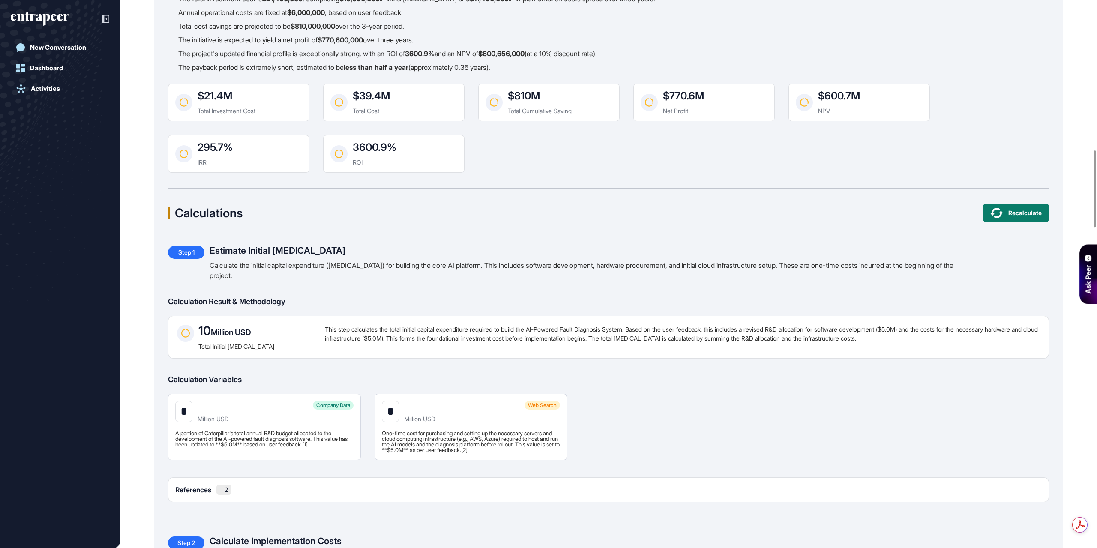
scroll to position [1071, 0]
